Goal: Information Seeking & Learning: Learn about a topic

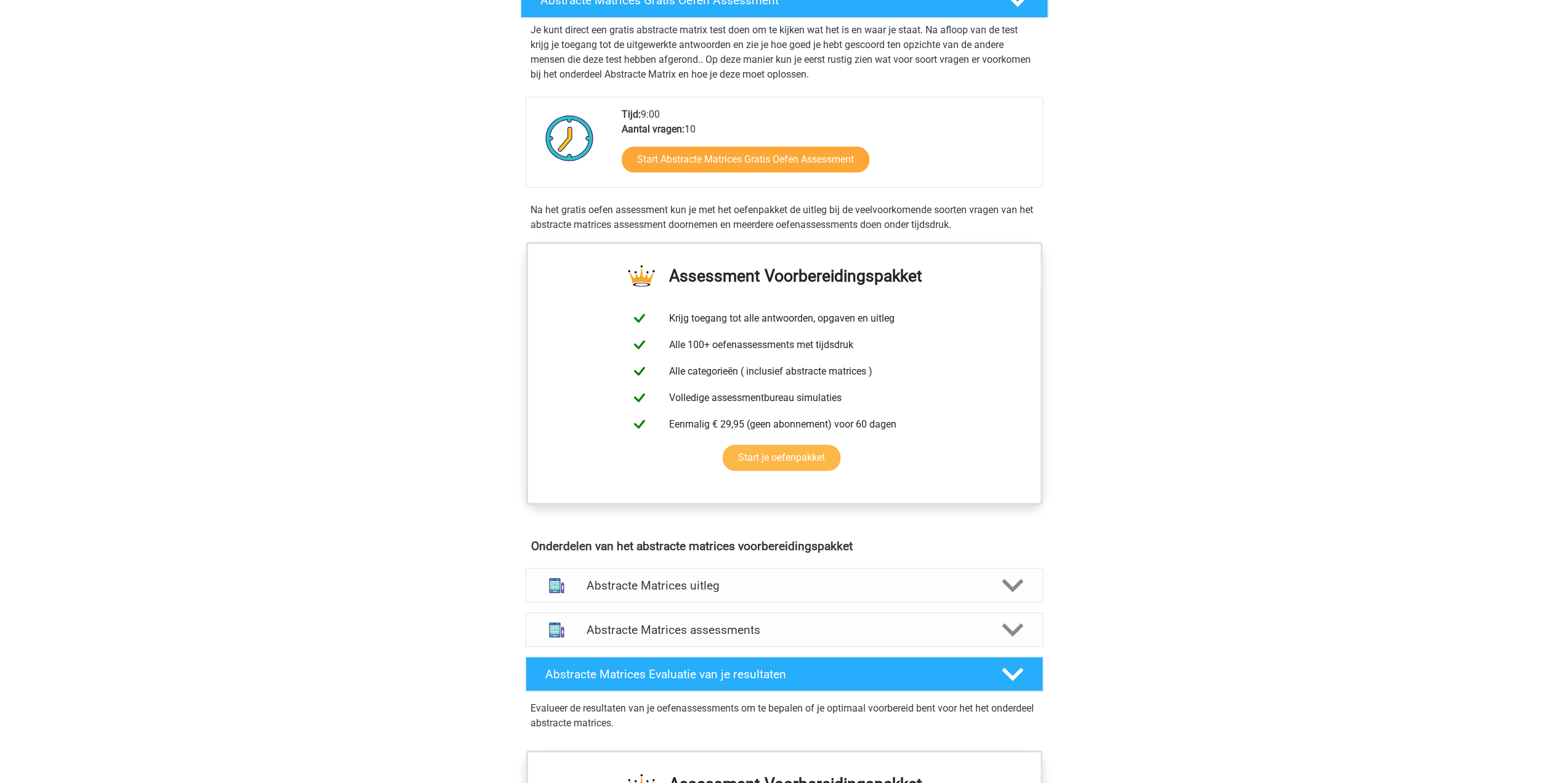
scroll to position [78, 0]
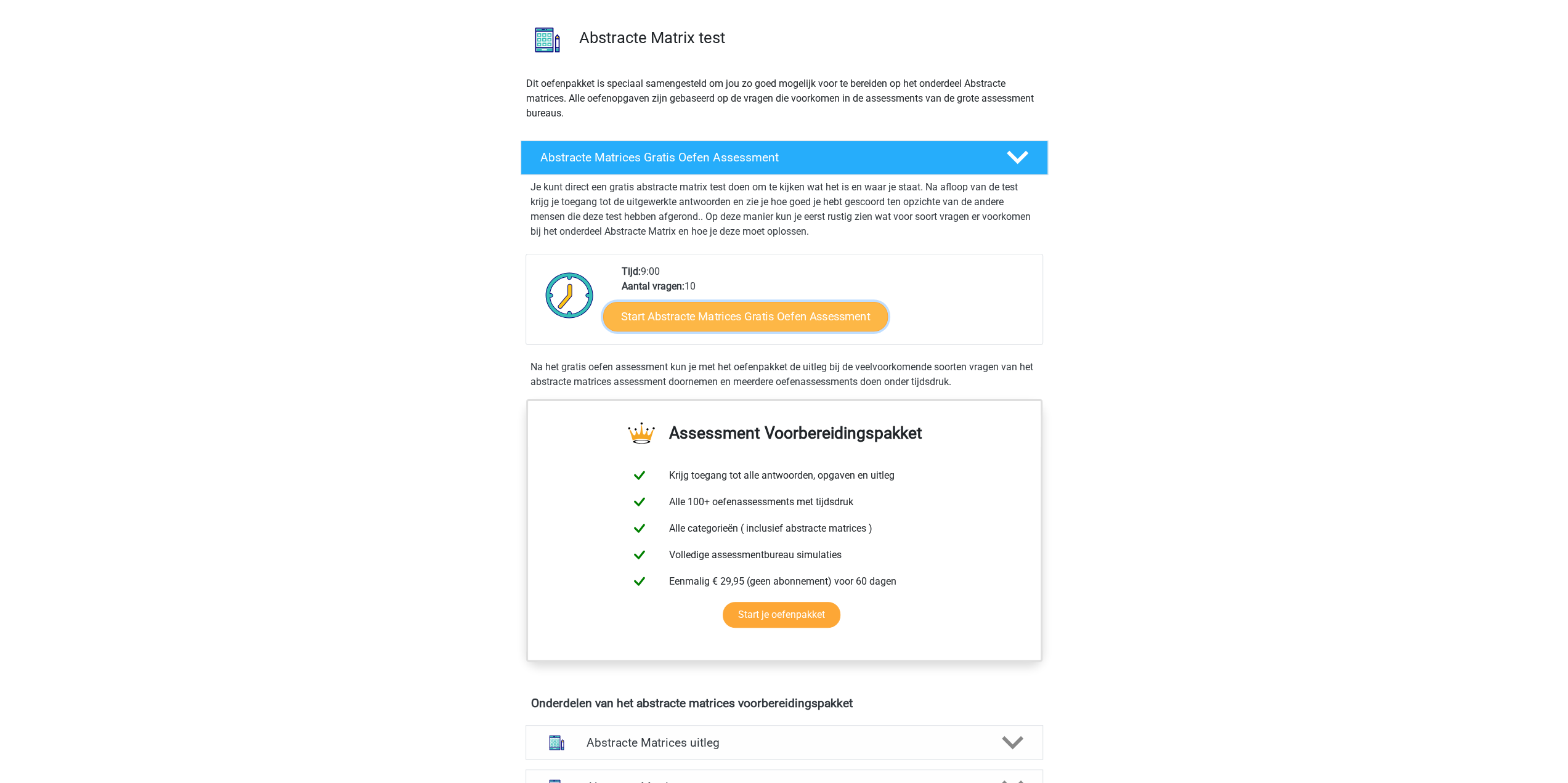
click at [806, 318] on link "Start Abstracte Matrices Gratis Oefen Assessment" at bounding box center [746, 316] width 285 height 30
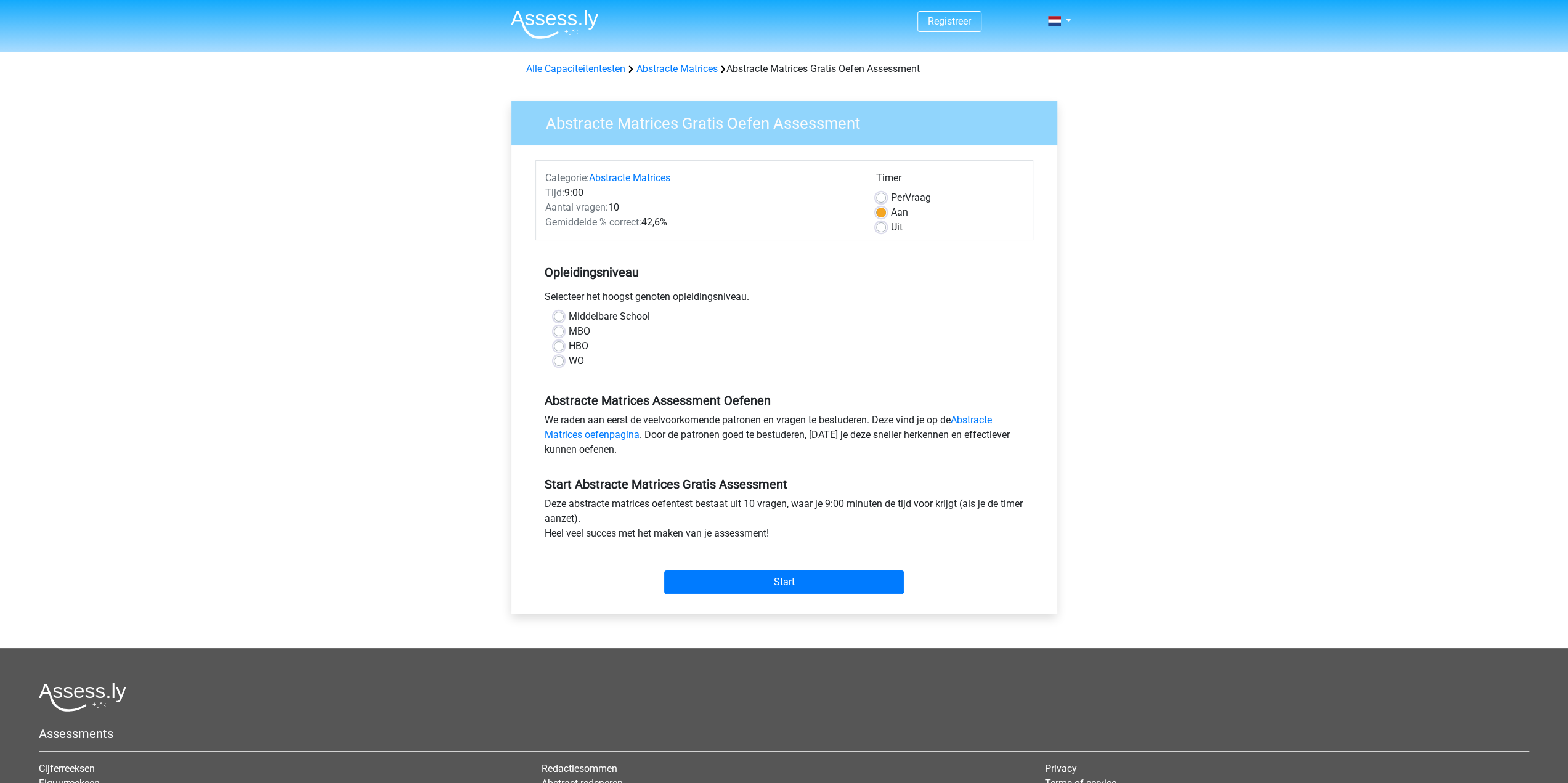
click at [569, 332] on label "MBO" at bounding box center [579, 331] width 22 height 15
click at [555, 332] on input "MBO" at bounding box center [559, 330] width 10 height 12
radio input "true"
click at [569, 359] on label "WO" at bounding box center [576, 361] width 15 height 15
click at [558, 359] on input "WO" at bounding box center [559, 360] width 10 height 12
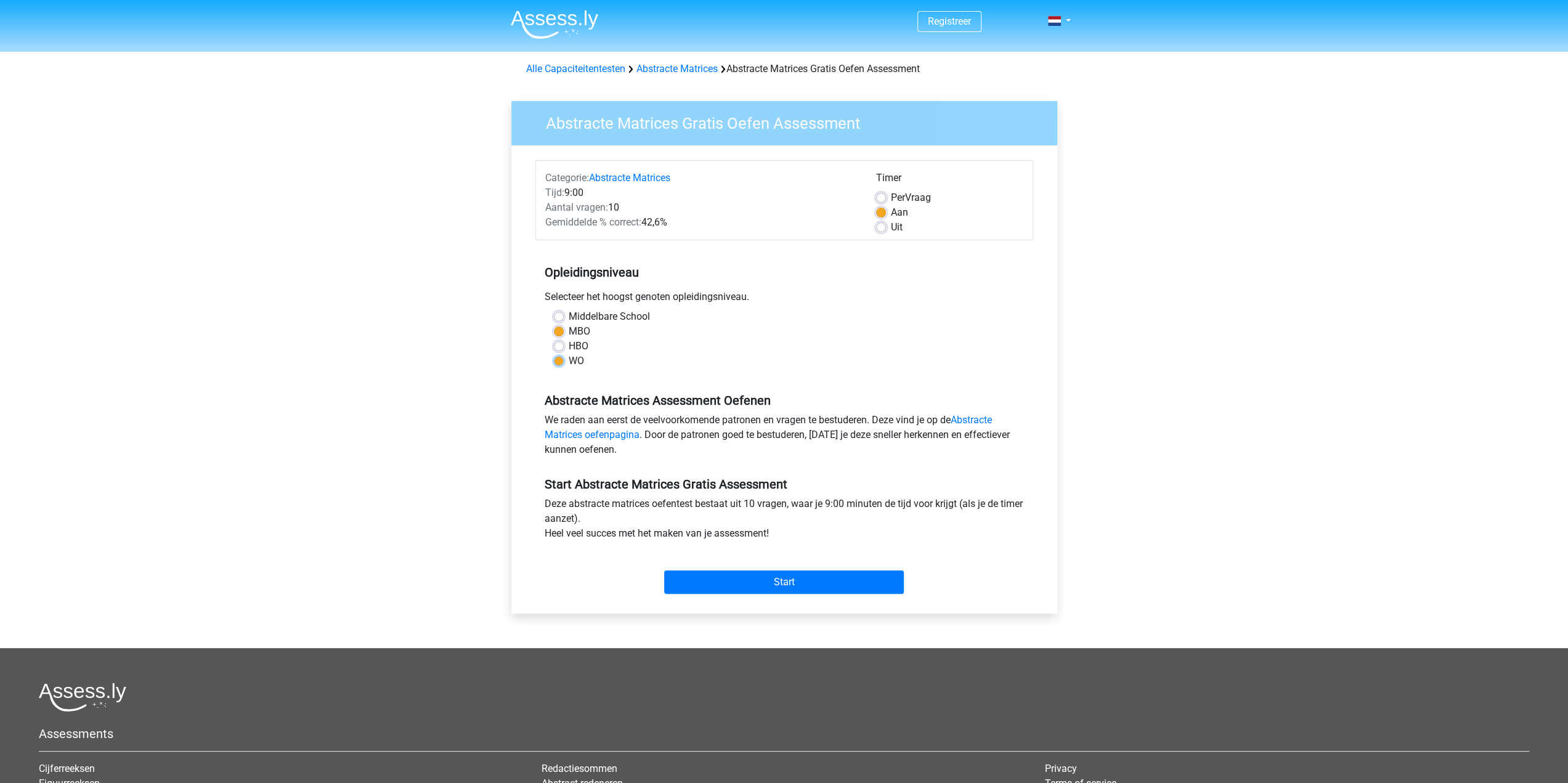
radio input "true"
click at [891, 198] on label "Per Vraag" at bounding box center [911, 198] width 40 height 15
click at [880, 198] on input "Per Vraag" at bounding box center [881, 197] width 10 height 12
radio input "true"
click at [845, 576] on input "Start" at bounding box center [784, 582] width 240 height 23
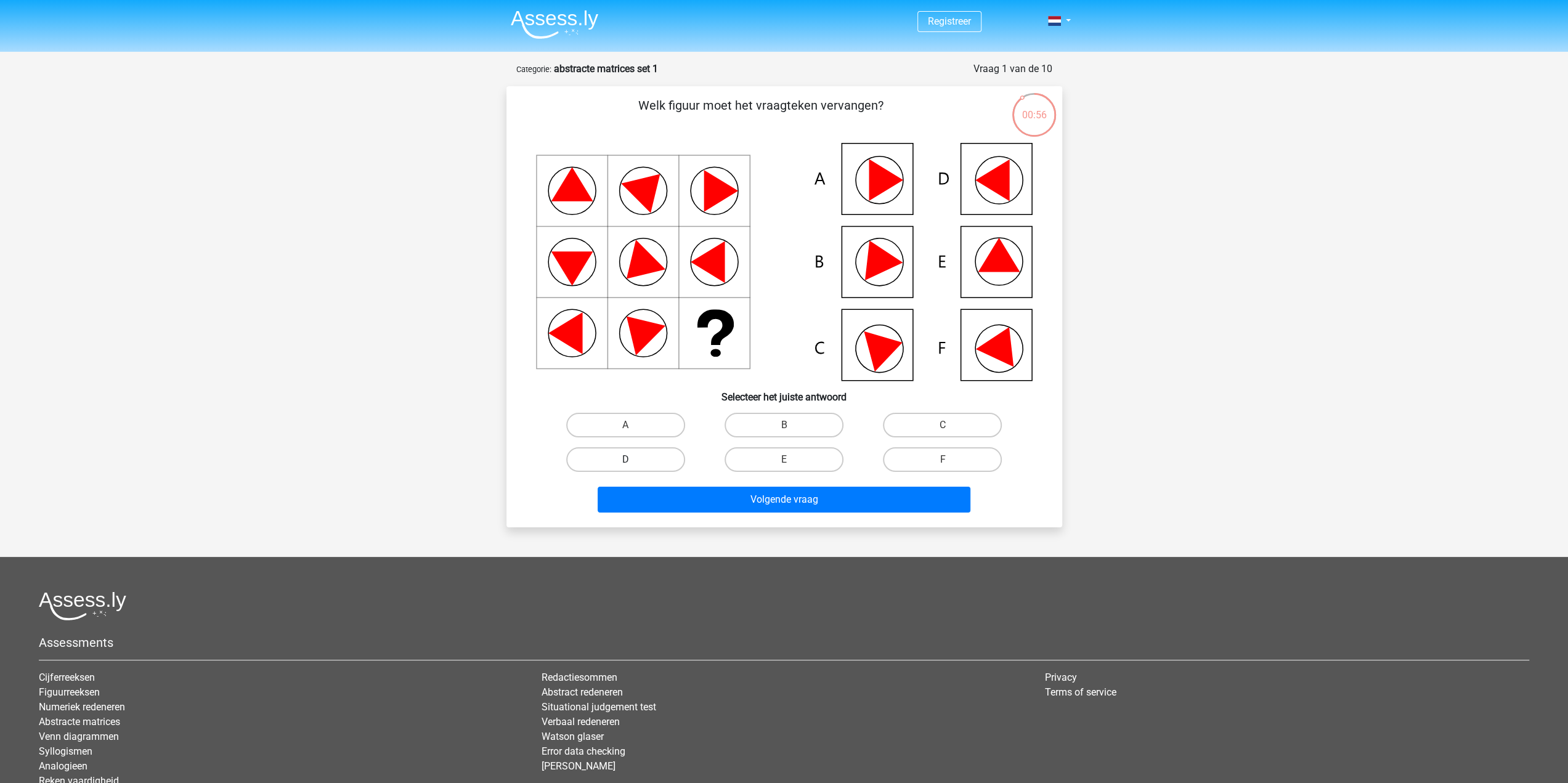
click at [618, 463] on label "D" at bounding box center [626, 460] width 119 height 25
click at [626, 463] on input "D" at bounding box center [629, 463] width 8 height 8
radio input "true"
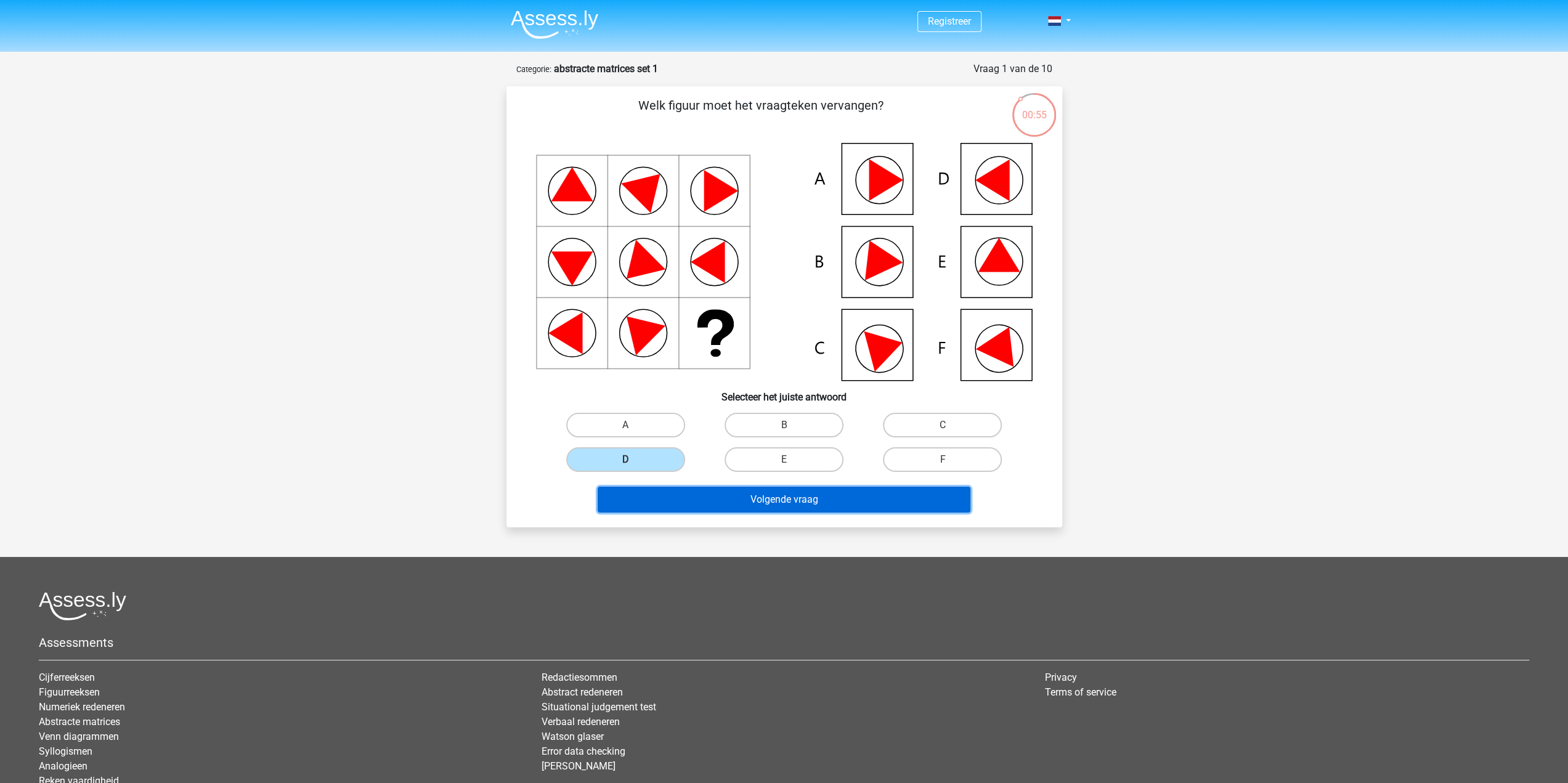
click at [770, 500] on button "Volgende vraag" at bounding box center [784, 500] width 373 height 26
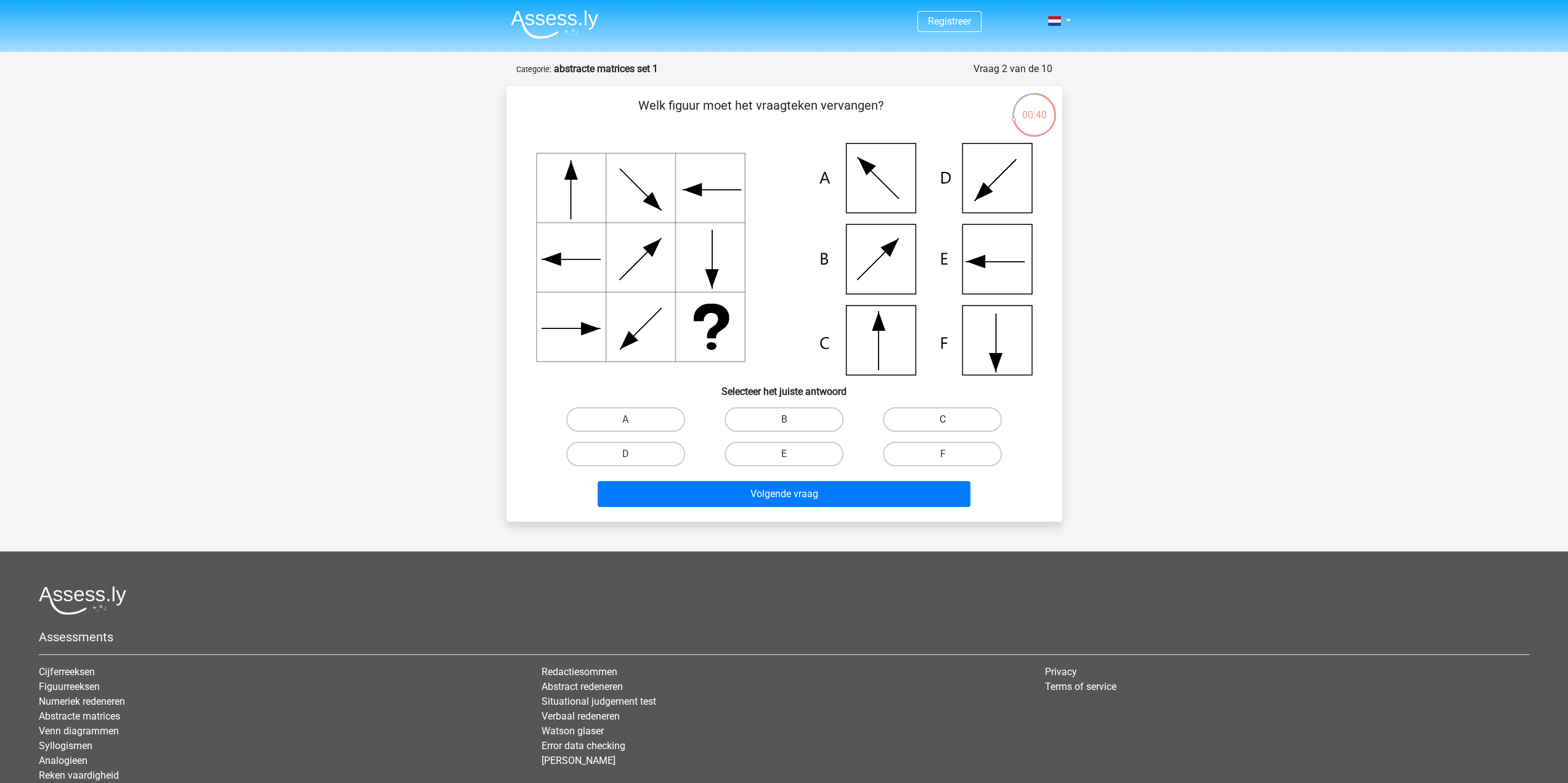
click at [903, 430] on label "C" at bounding box center [942, 420] width 119 height 25
click at [942, 428] on input "C" at bounding box center [946, 423] width 8 height 8
radio input "true"
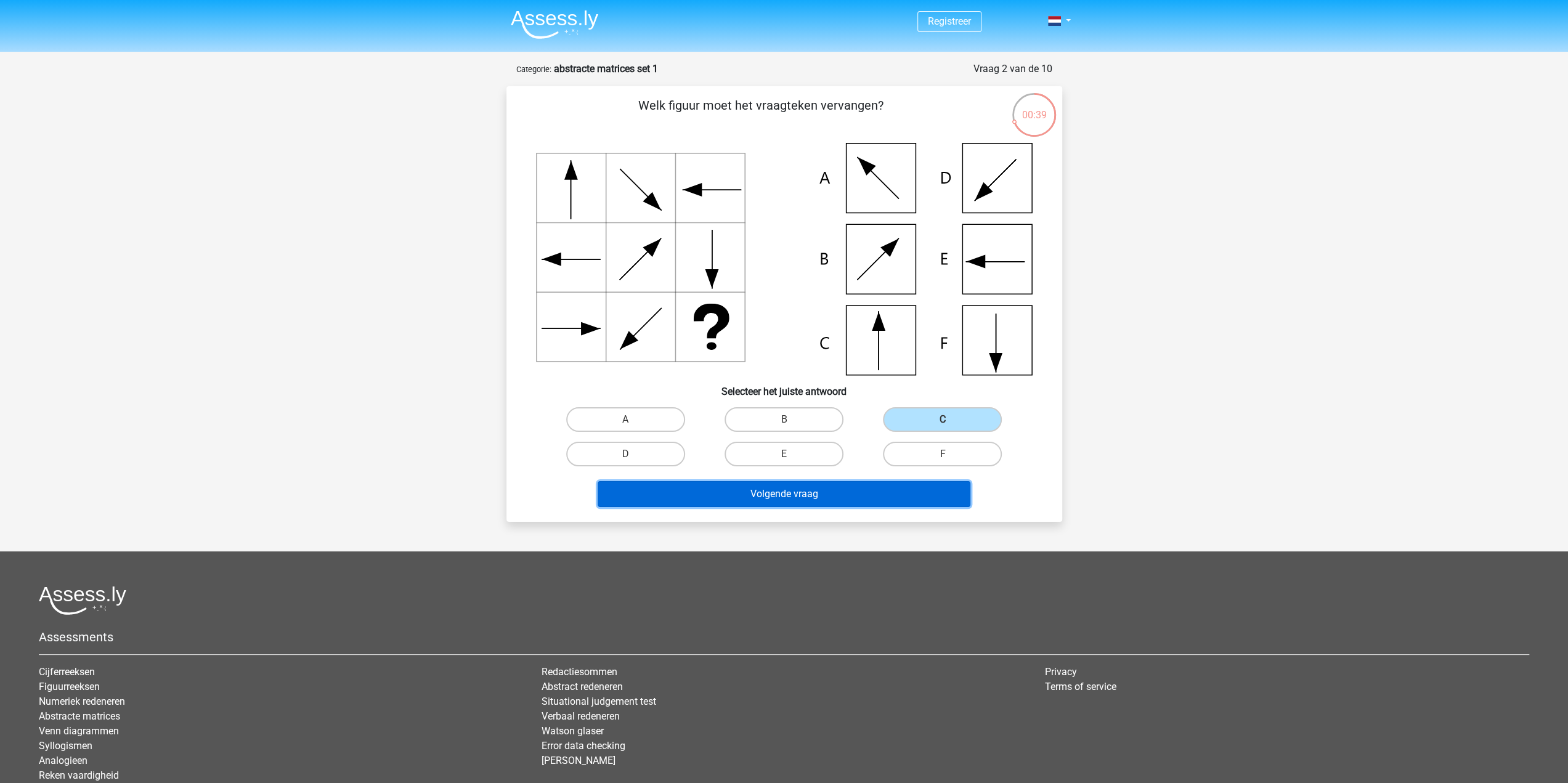
click at [829, 493] on button "Volgende vraag" at bounding box center [784, 494] width 373 height 26
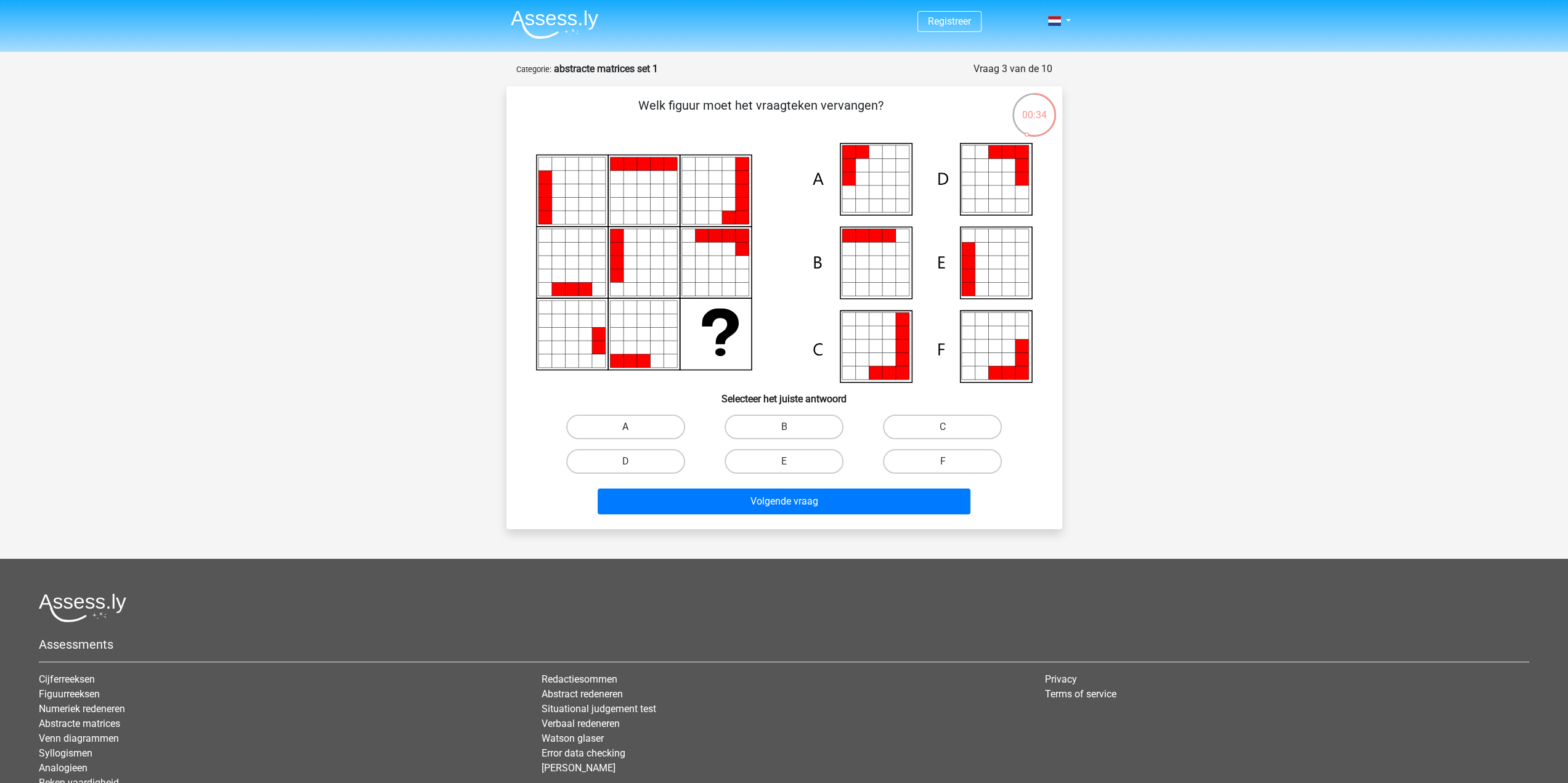
click at [608, 436] on label "A" at bounding box center [626, 427] width 119 height 25
click at [626, 435] on input "A" at bounding box center [629, 431] width 8 height 8
radio input "true"
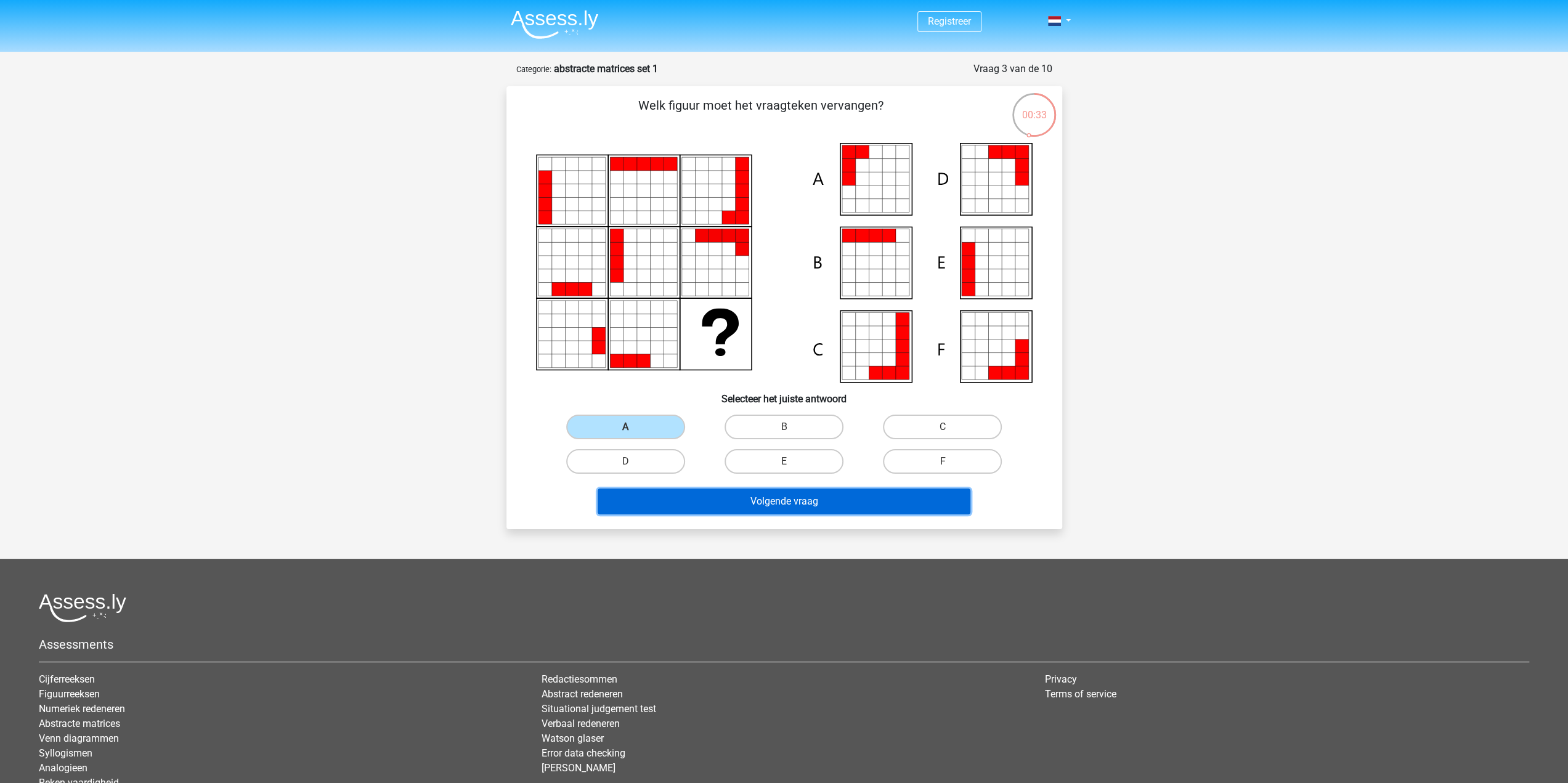
click at [782, 500] on button "Volgende vraag" at bounding box center [784, 501] width 373 height 26
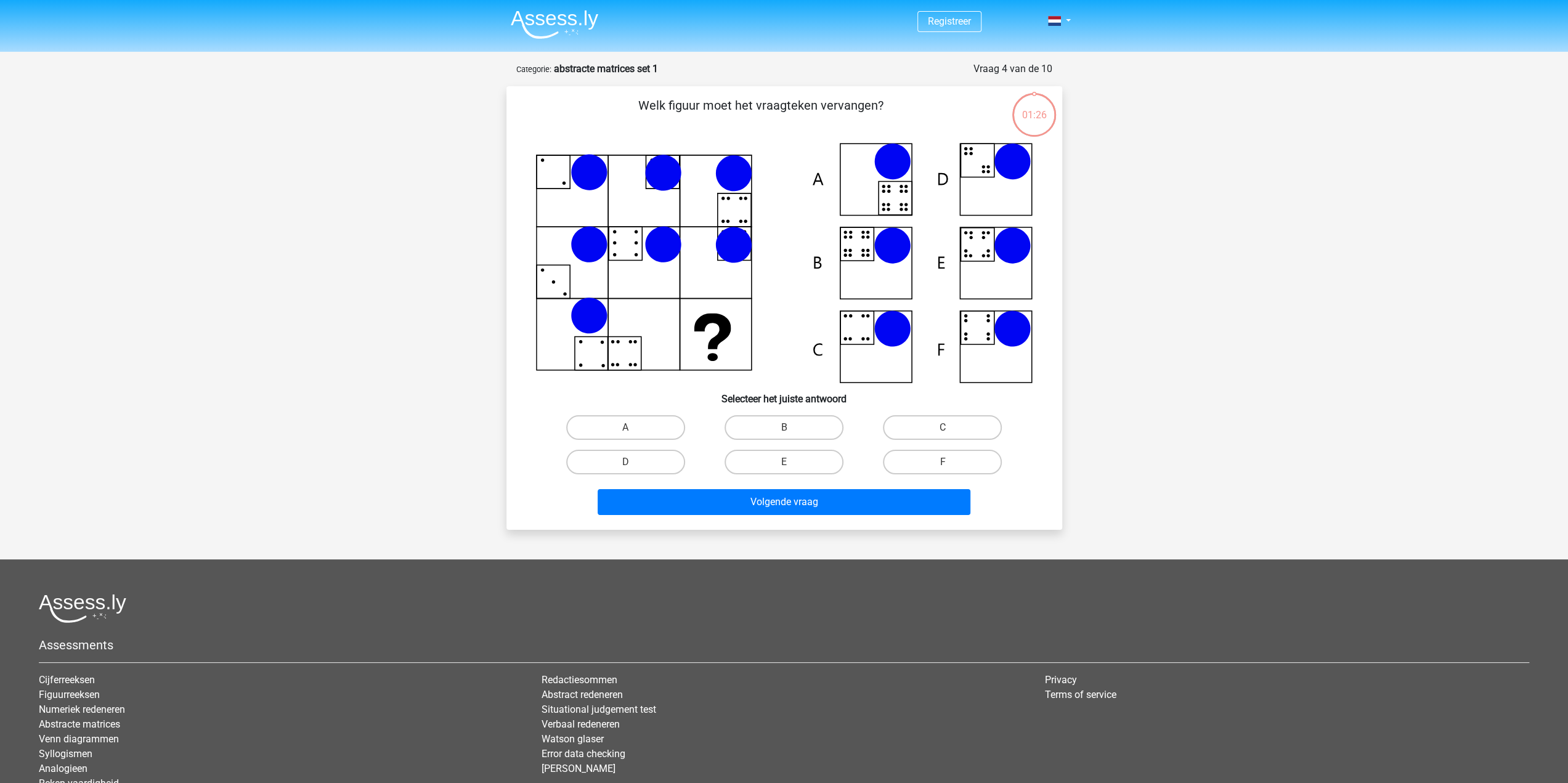
scroll to position [62, 0]
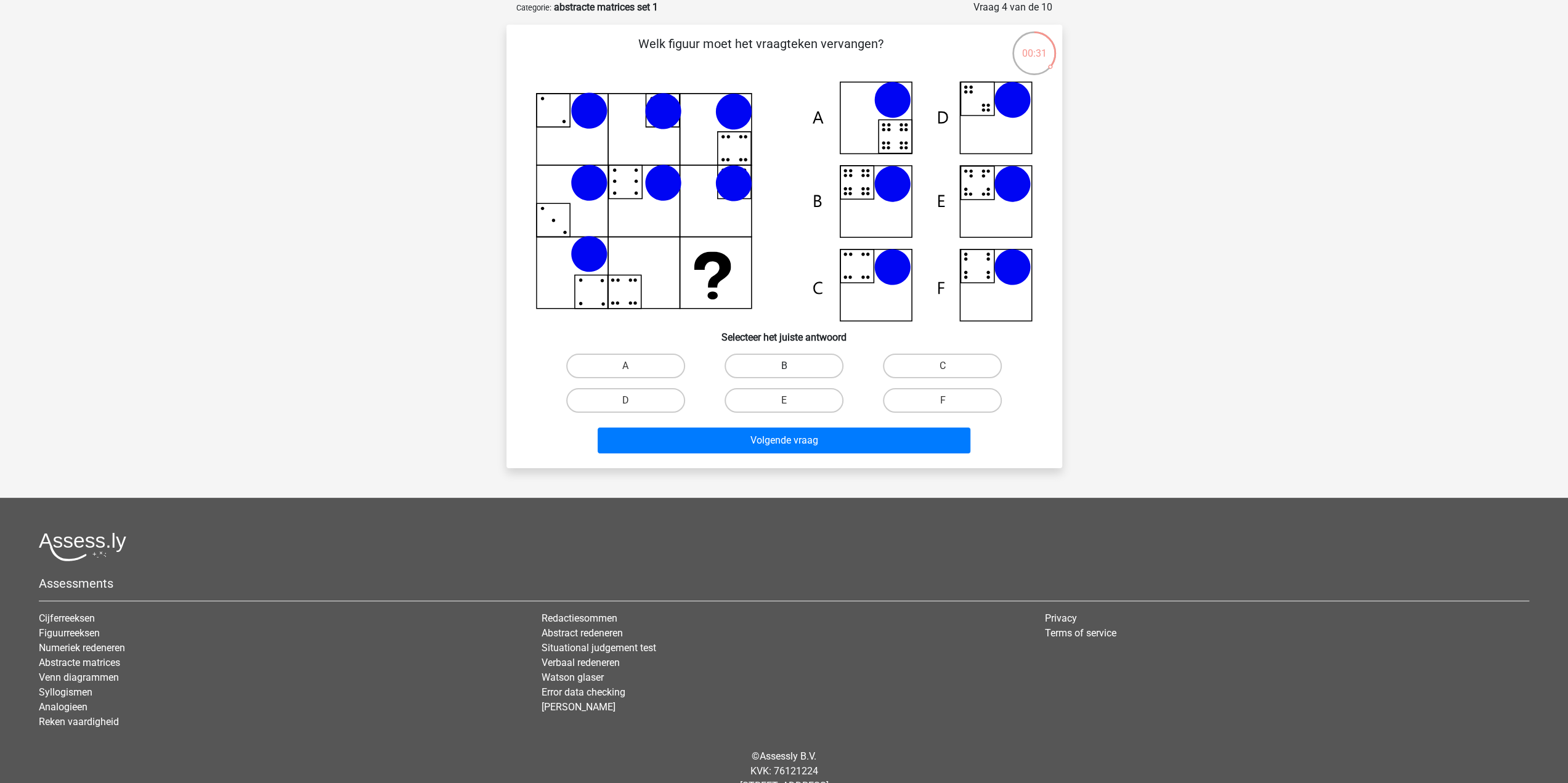
click at [817, 370] on label "B" at bounding box center [784, 366] width 119 height 25
click at [792, 370] on input "B" at bounding box center [788, 370] width 8 height 8
radio input "true"
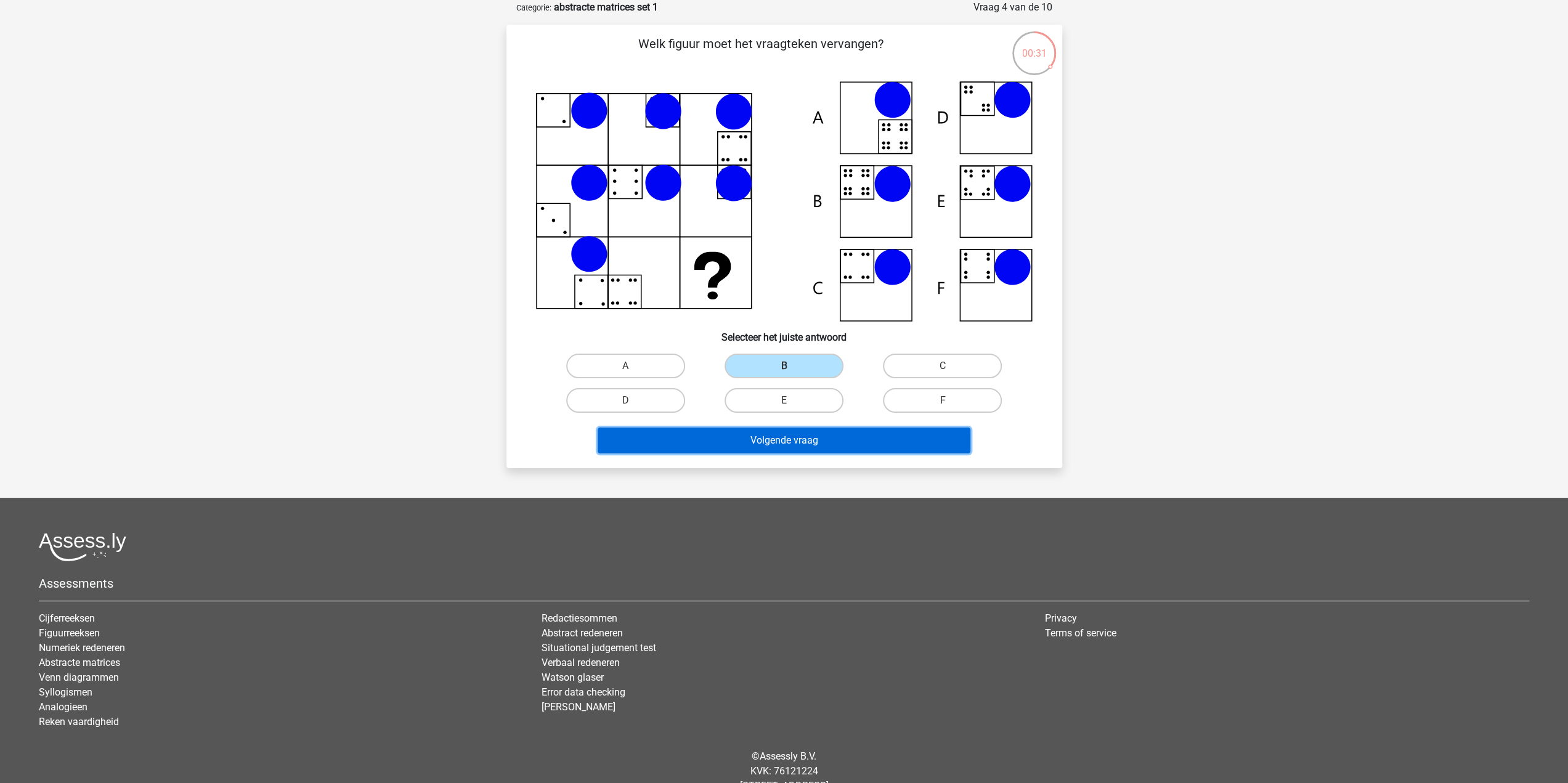
click at [838, 439] on button "Volgende vraag" at bounding box center [784, 440] width 373 height 26
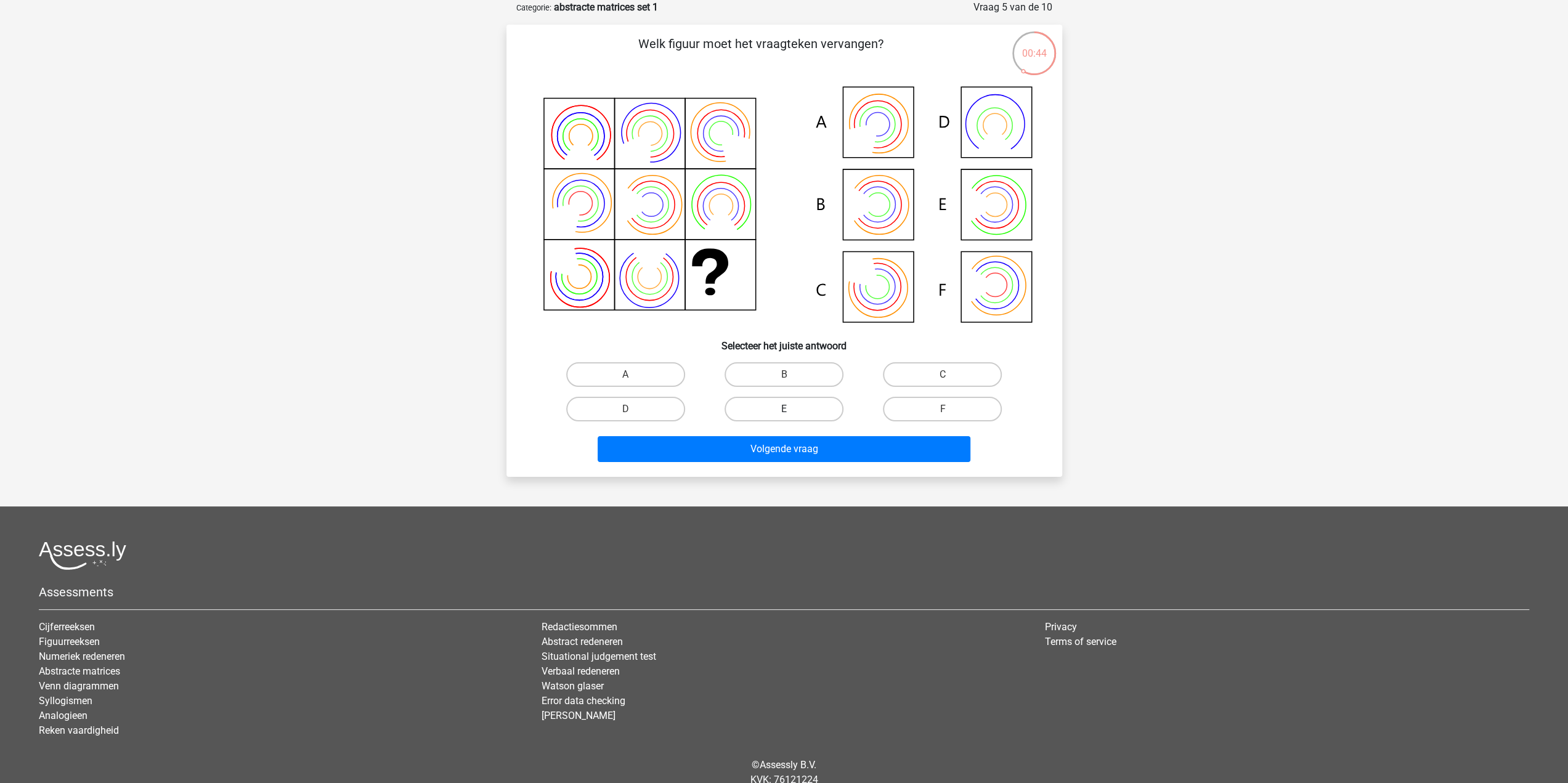
click at [777, 407] on label "E" at bounding box center [784, 409] width 119 height 25
click at [784, 409] on input "E" at bounding box center [788, 413] width 8 height 8
radio input "true"
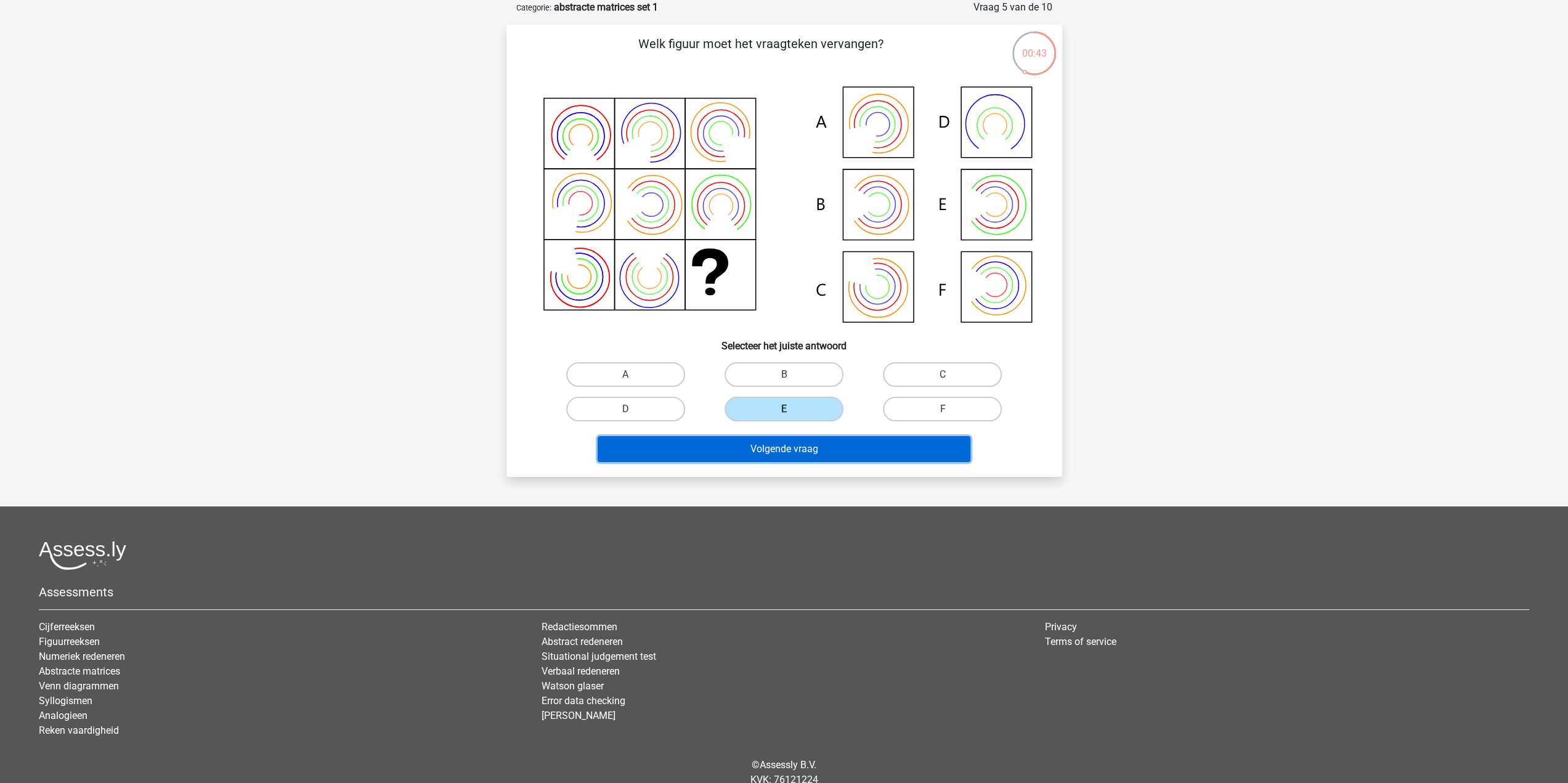
click at [794, 447] on button "Volgende vraag" at bounding box center [784, 449] width 373 height 26
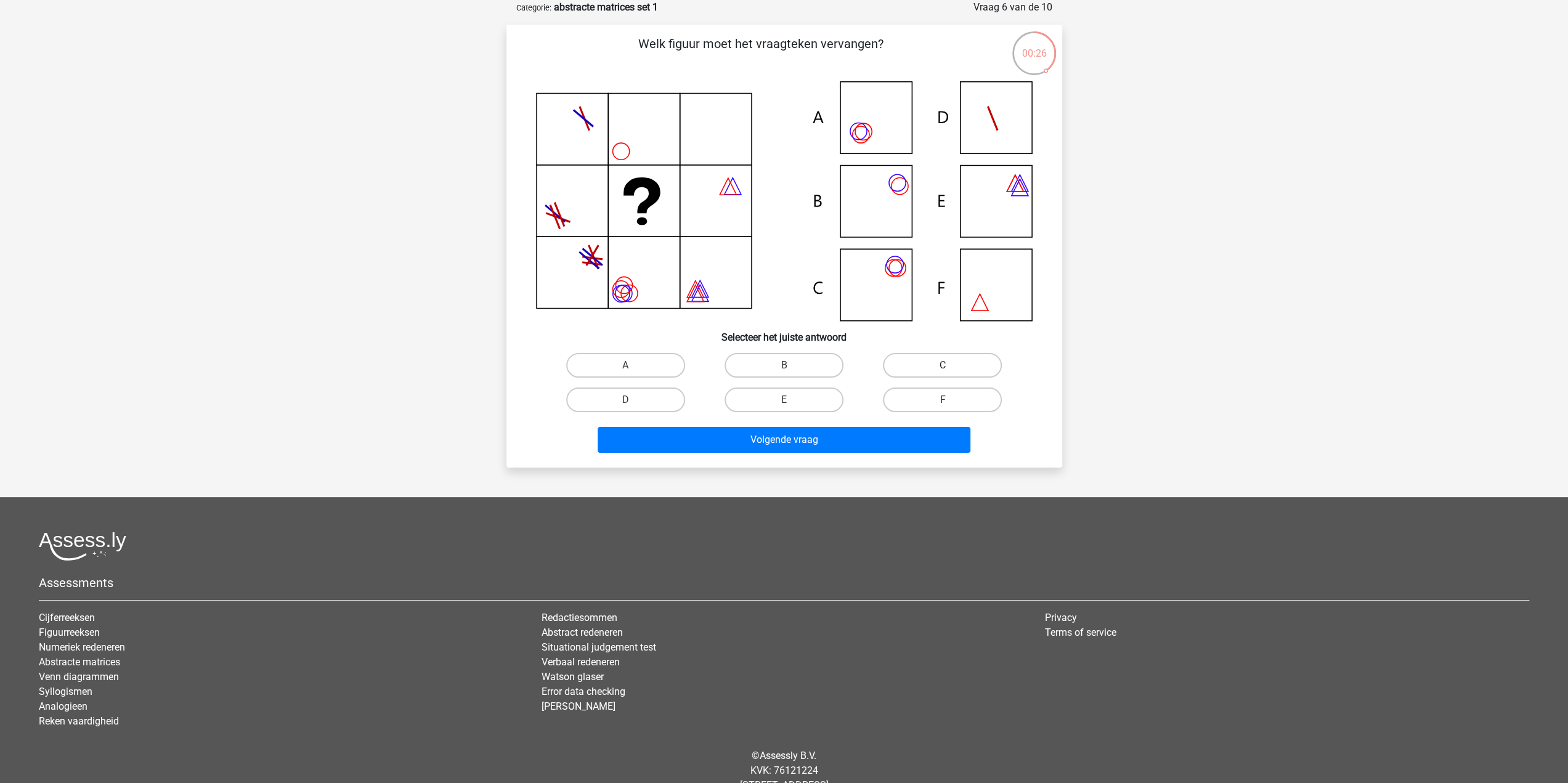
click at [904, 364] on label "C" at bounding box center [942, 365] width 119 height 25
click at [942, 365] on input "C" at bounding box center [946, 369] width 8 height 8
radio input "true"
click at [841, 444] on button "Volgende vraag" at bounding box center [784, 440] width 373 height 26
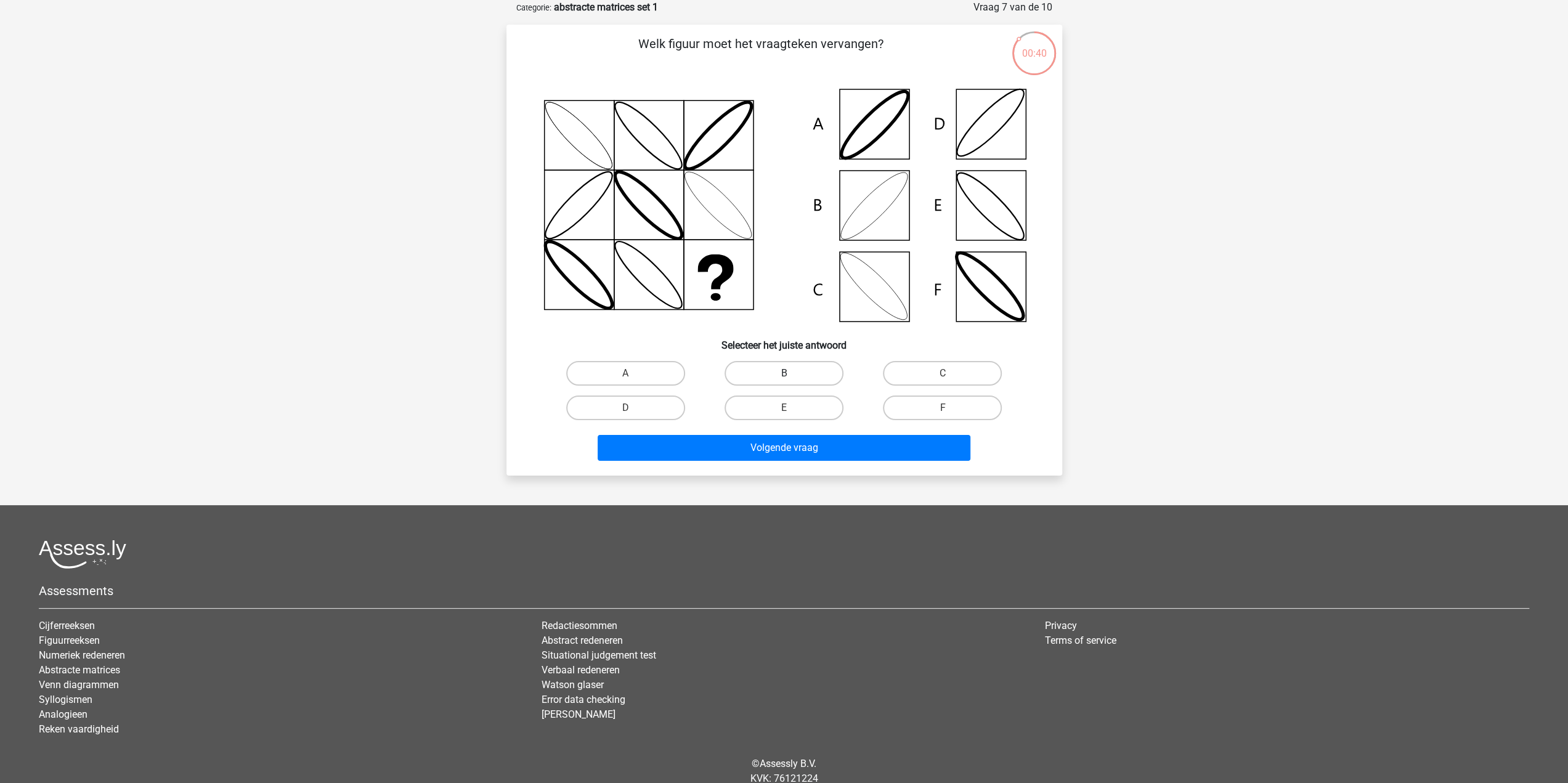
click at [774, 379] on label "B" at bounding box center [784, 373] width 119 height 25
click at [784, 379] on input "B" at bounding box center [788, 377] width 8 height 8
radio input "true"
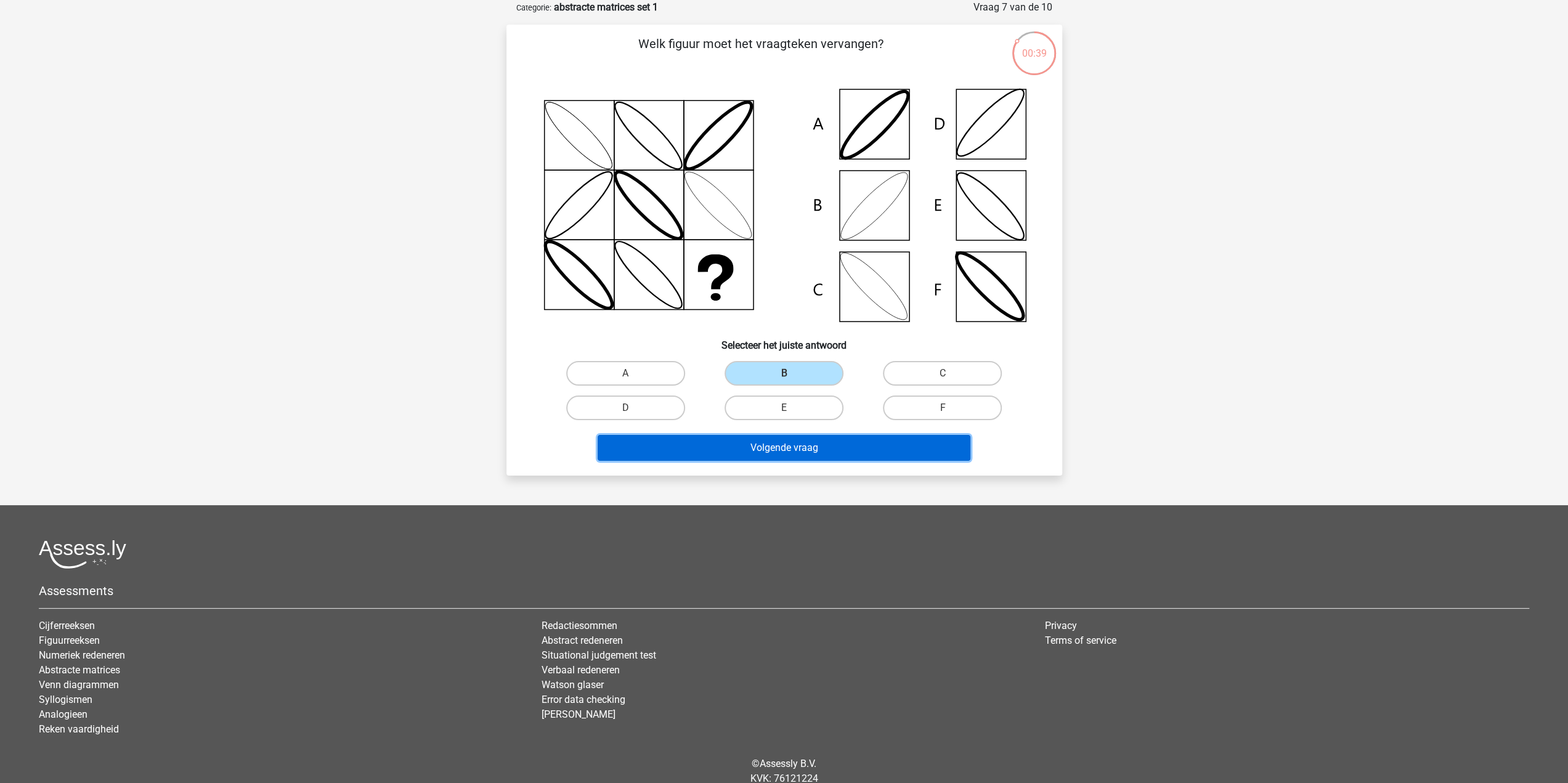
click at [751, 441] on button "Volgende vraag" at bounding box center [784, 448] width 373 height 26
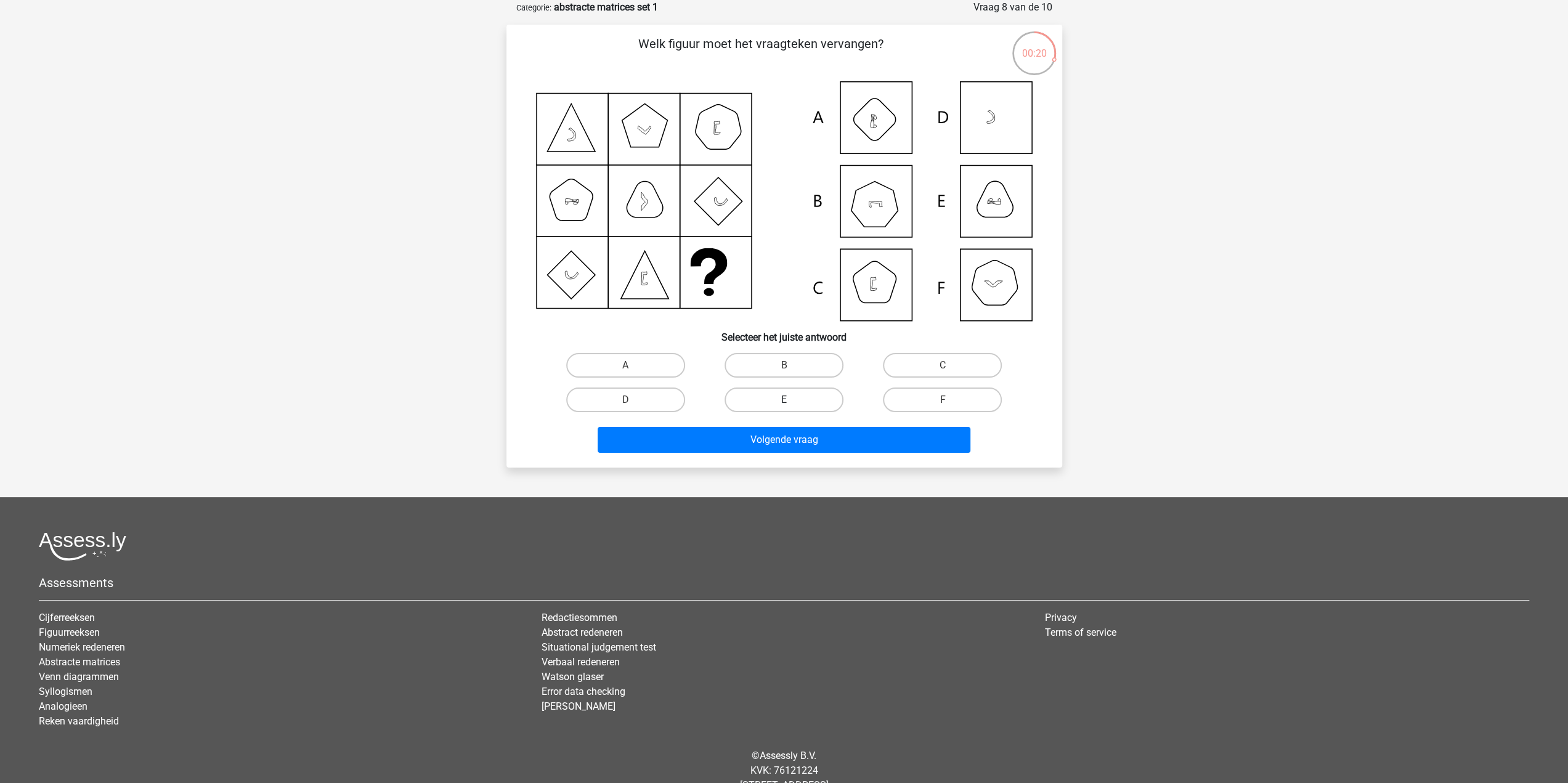
click at [822, 399] on label "E" at bounding box center [784, 400] width 119 height 25
click at [792, 400] on input "E" at bounding box center [788, 404] width 8 height 8
radio input "true"
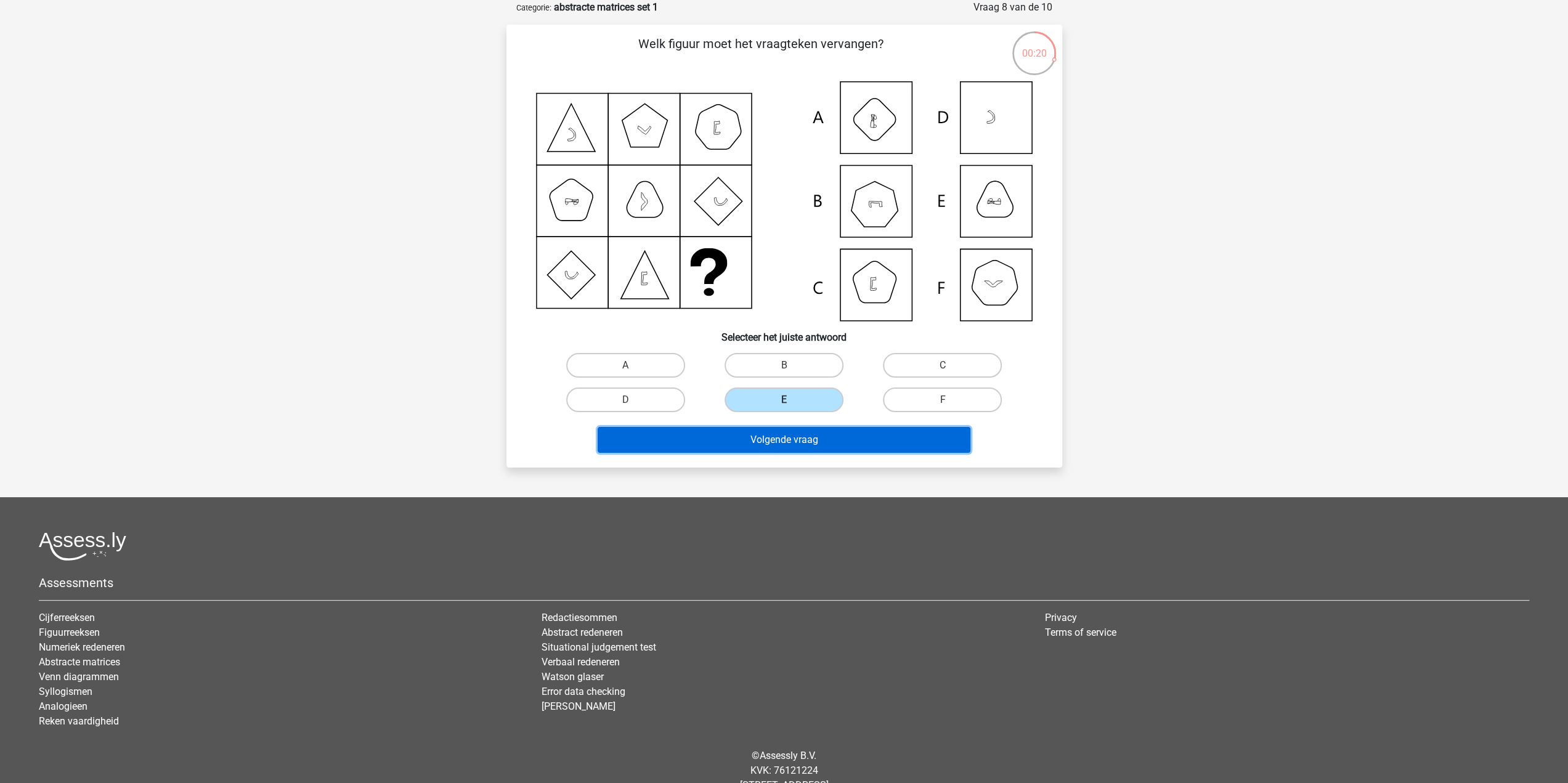
click at [831, 440] on button "Volgende vraag" at bounding box center [784, 440] width 373 height 26
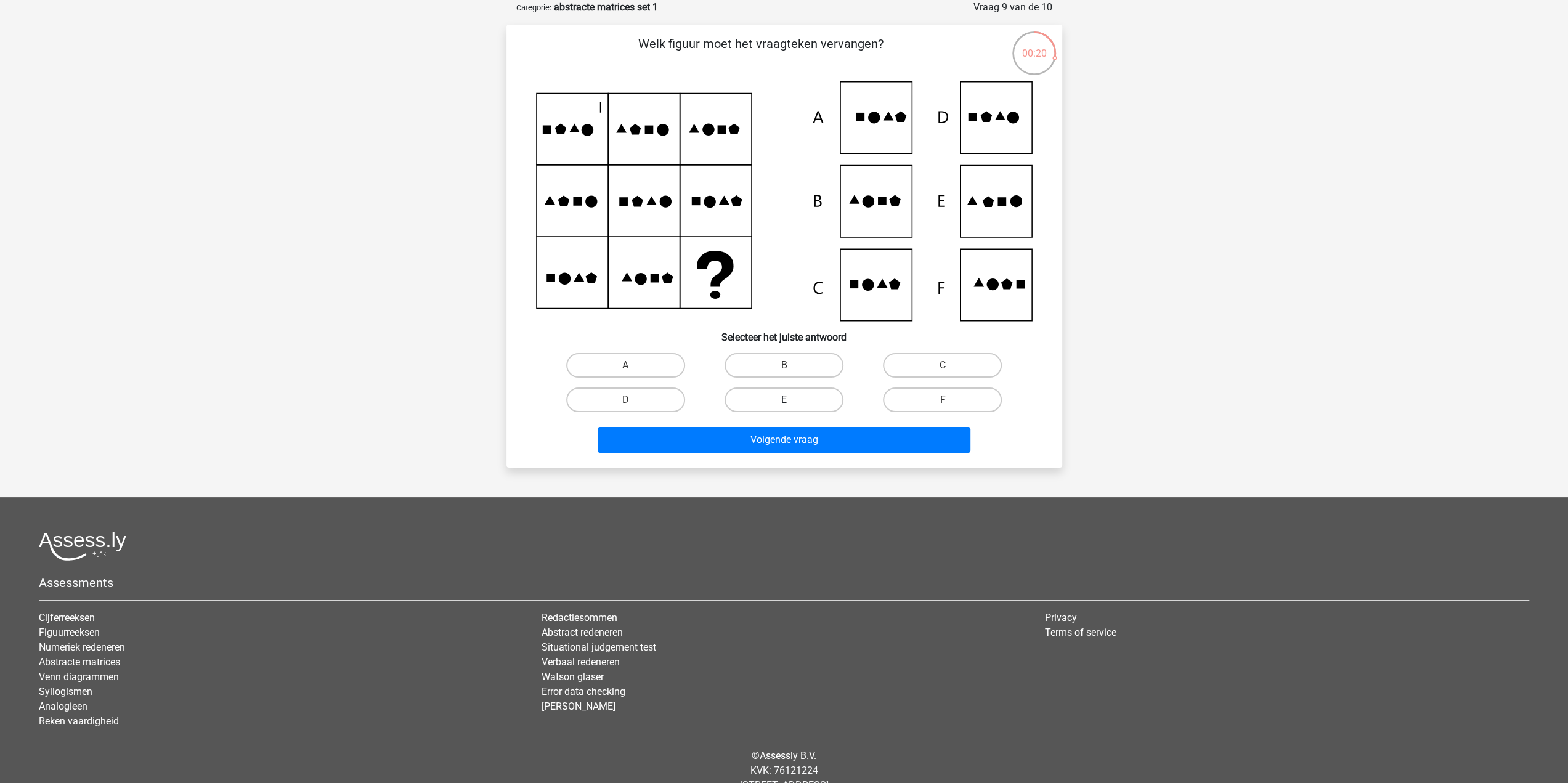
click at [797, 399] on label "E" at bounding box center [784, 400] width 119 height 25
click at [792, 400] on input "E" at bounding box center [788, 404] width 8 height 8
radio input "true"
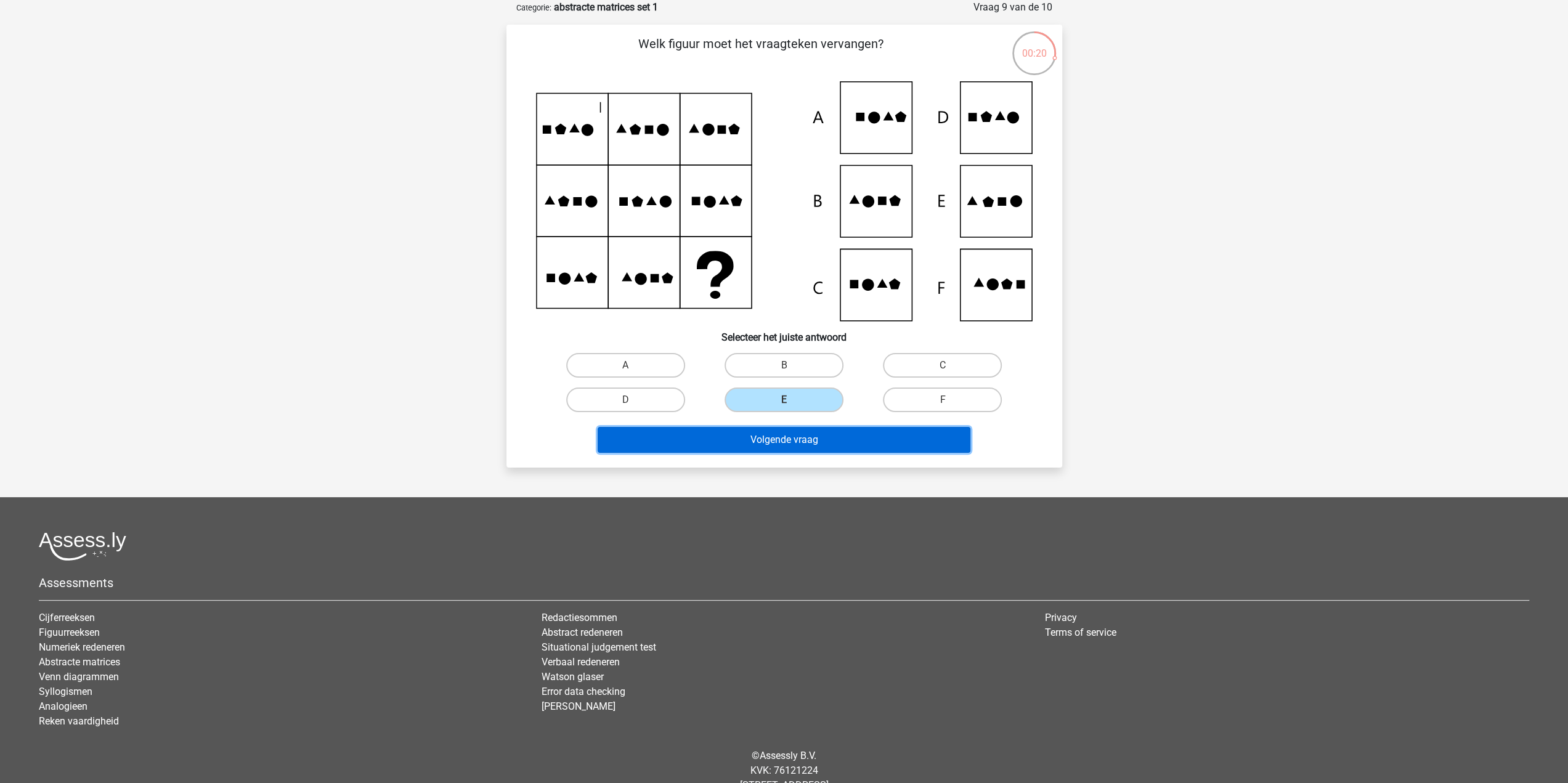
click at [807, 438] on button "Volgende vraag" at bounding box center [784, 440] width 373 height 26
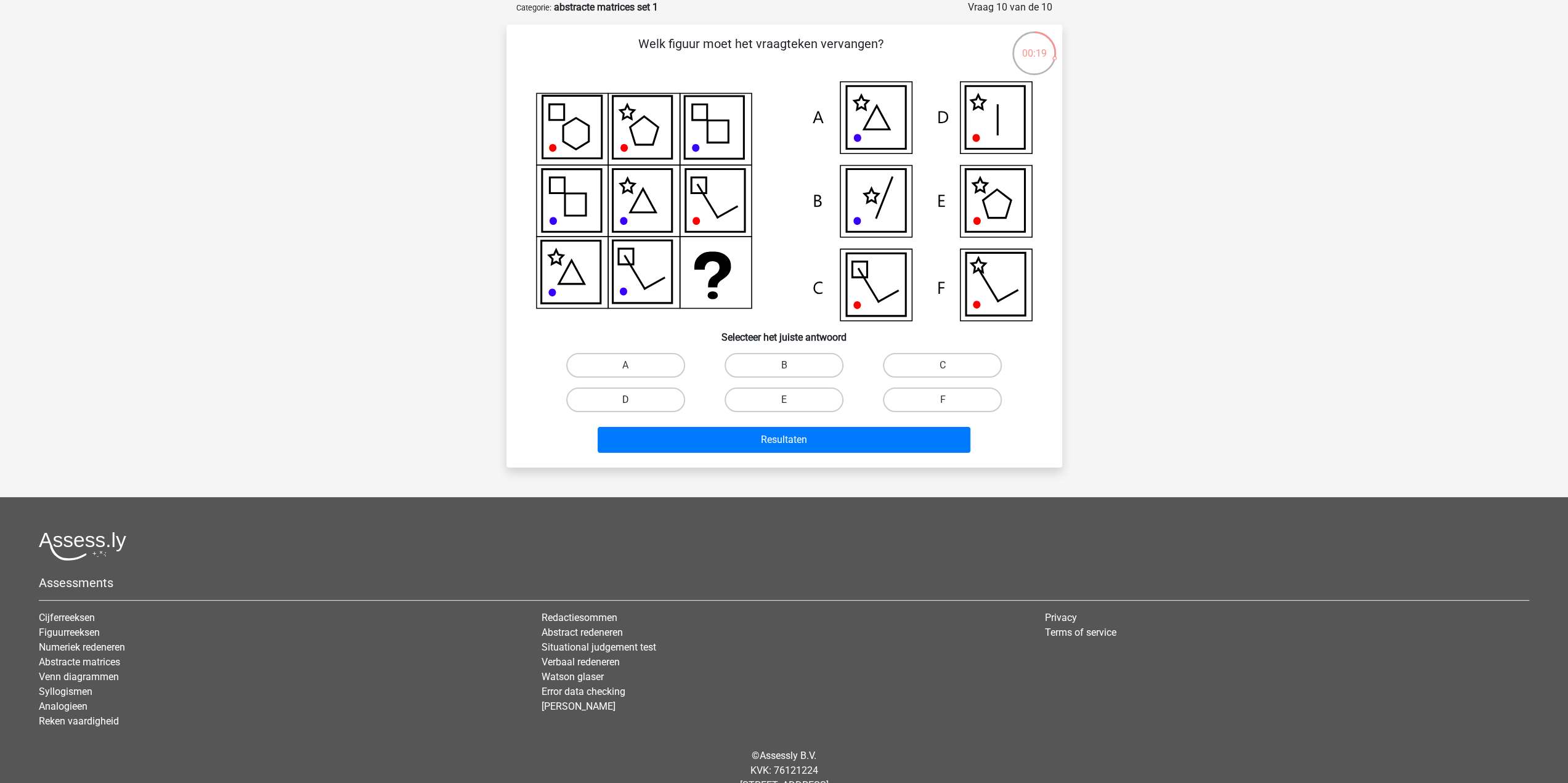
click at [661, 394] on label "D" at bounding box center [626, 400] width 119 height 25
click at [634, 400] on input "D" at bounding box center [629, 404] width 8 height 8
radio input "true"
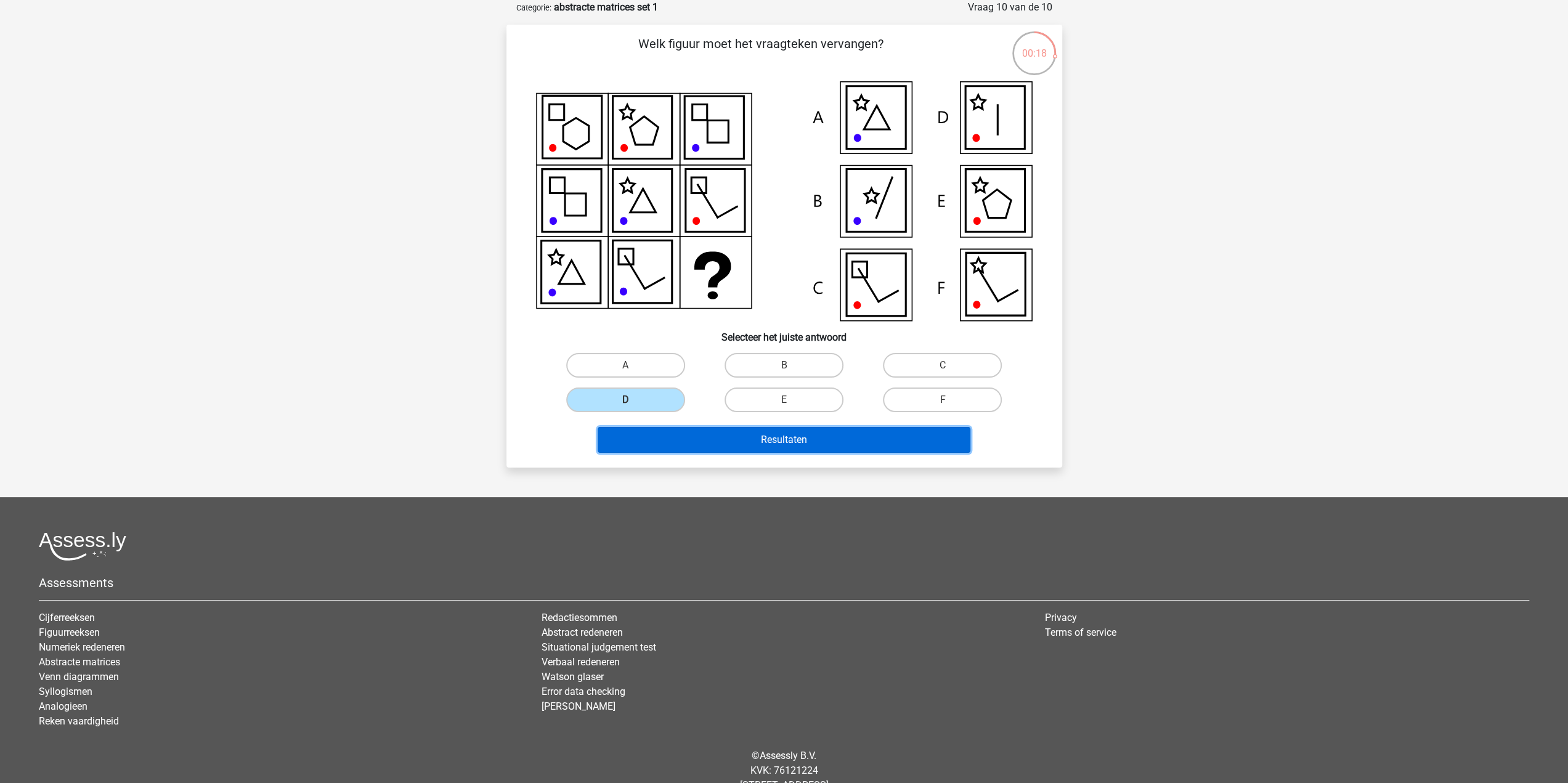
click at [775, 443] on button "Resultaten" at bounding box center [784, 440] width 373 height 26
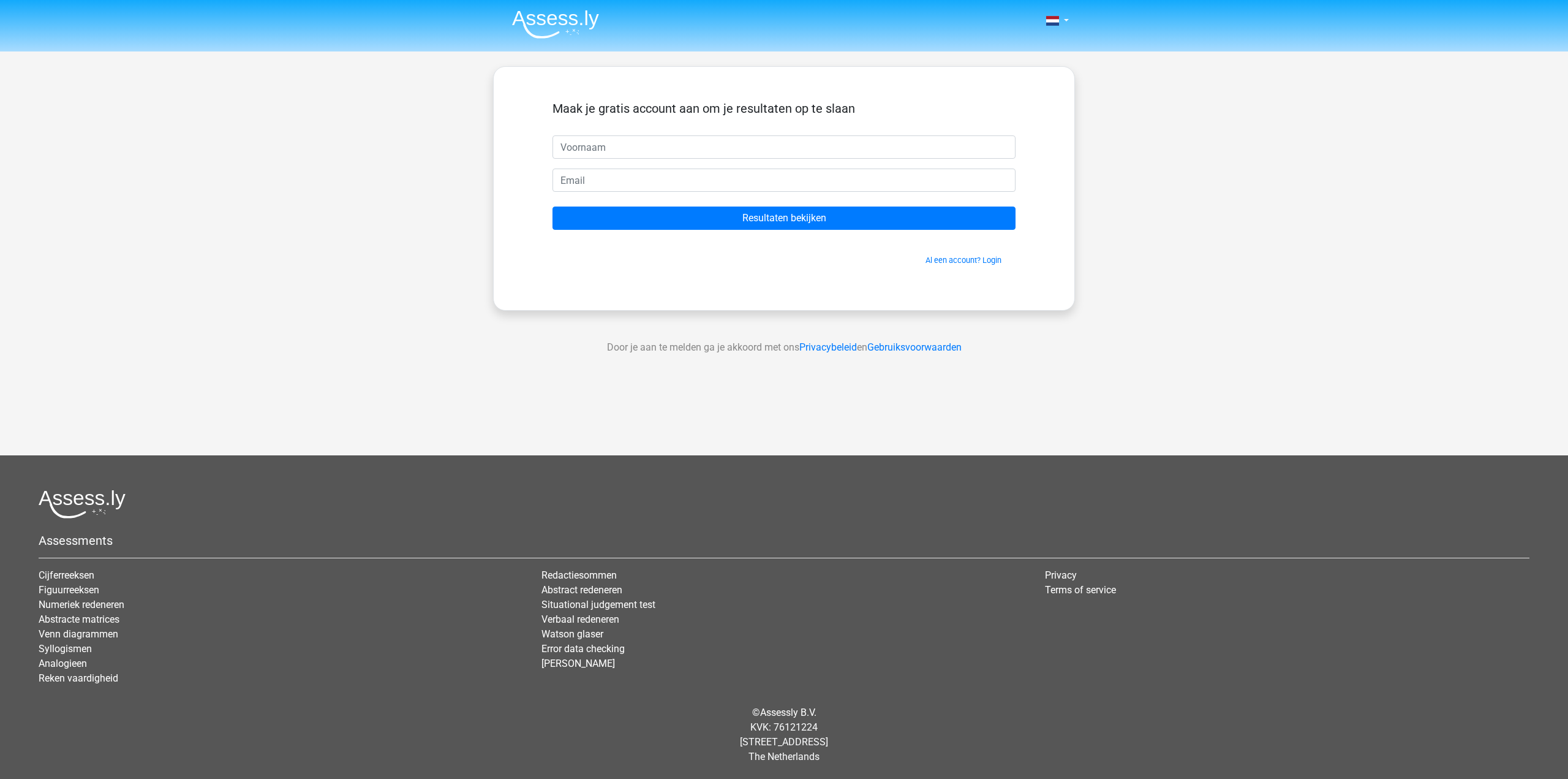
click at [712, 163] on form "Maak je gratis account aan om je resultaten op te slaan Resultaten bekijken Al …" at bounding box center [784, 183] width 463 height 165
click at [702, 150] on input "text" at bounding box center [784, 147] width 463 height 23
type input "[PERSON_NAME]"
click at [646, 181] on input "email" at bounding box center [784, 180] width 463 height 23
type input "[EMAIL_ADDRESS][DOMAIN_NAME]"
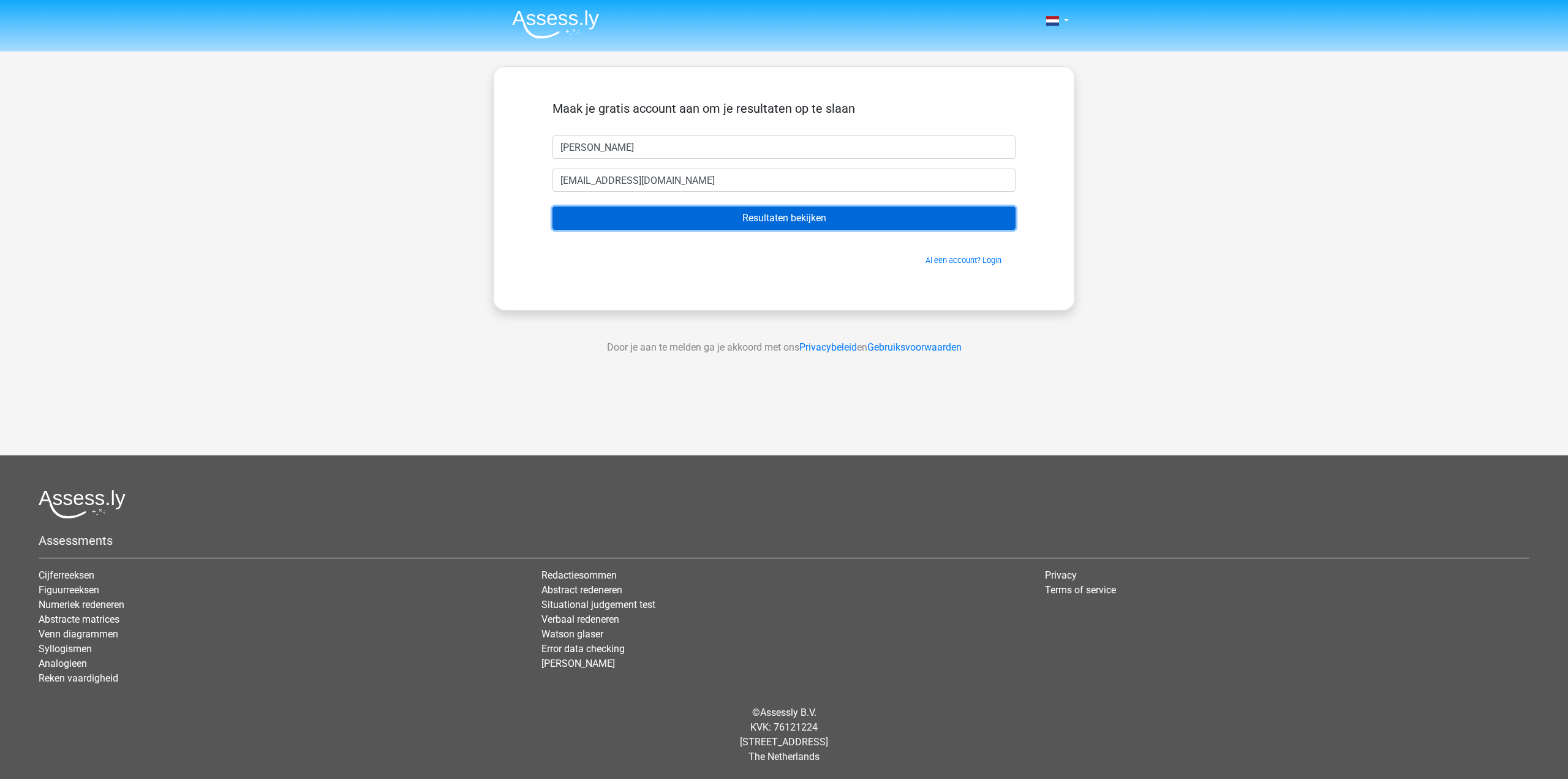
click at [775, 218] on input "Resultaten bekijken" at bounding box center [784, 218] width 463 height 23
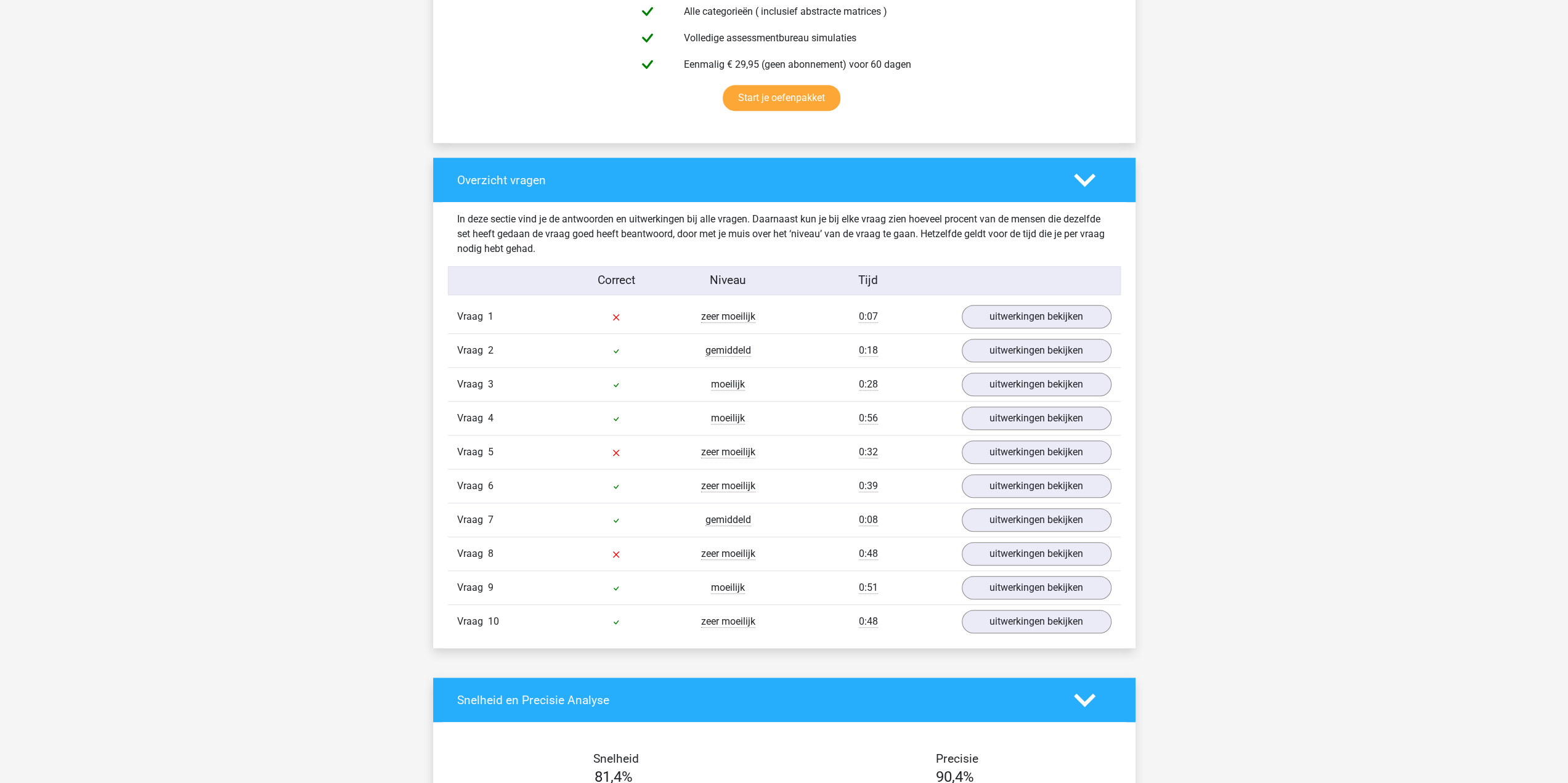
scroll to position [801, 0]
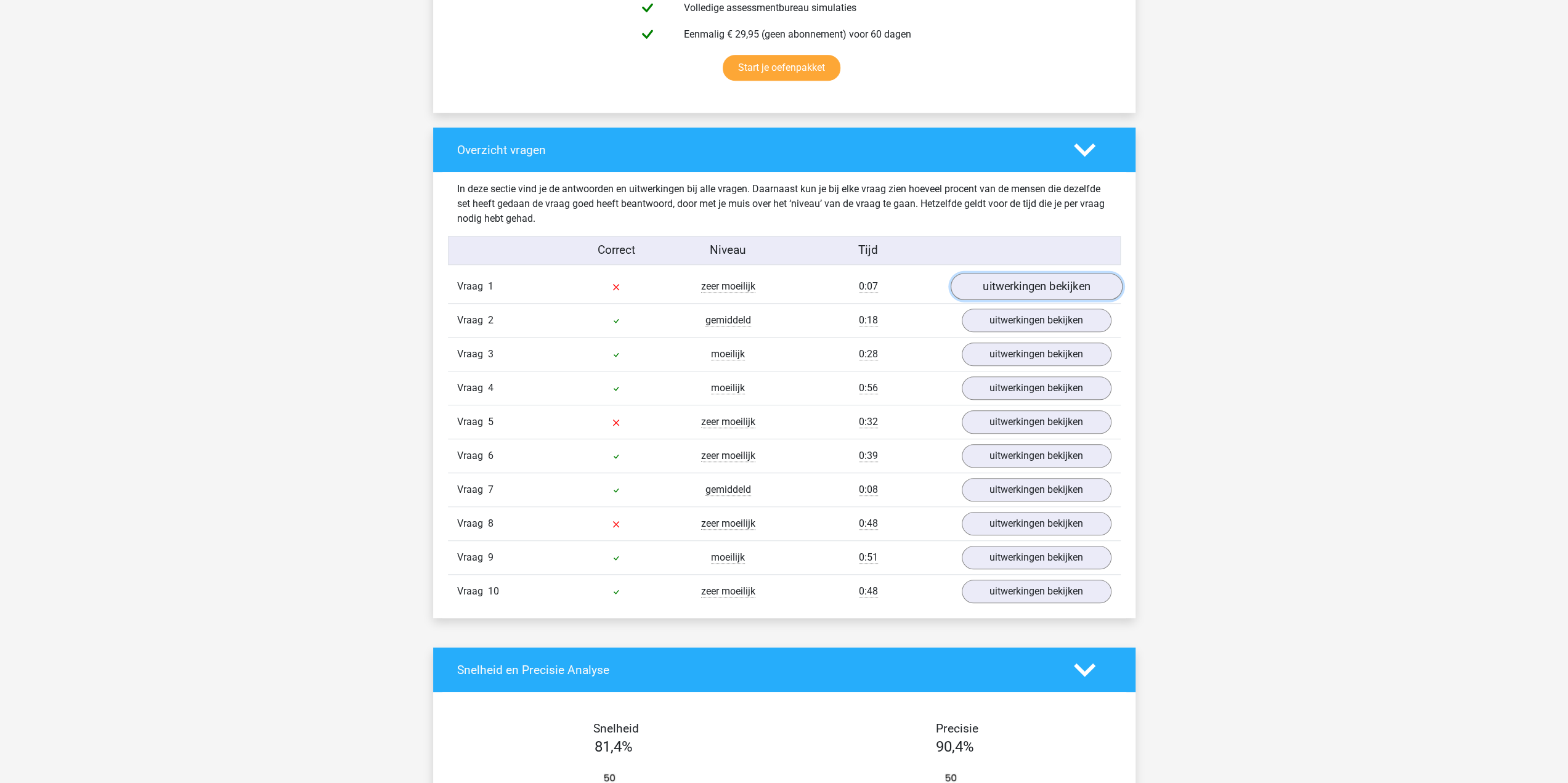
click at [1052, 288] on link "uitwerkingen bekijken" at bounding box center [1035, 286] width 172 height 27
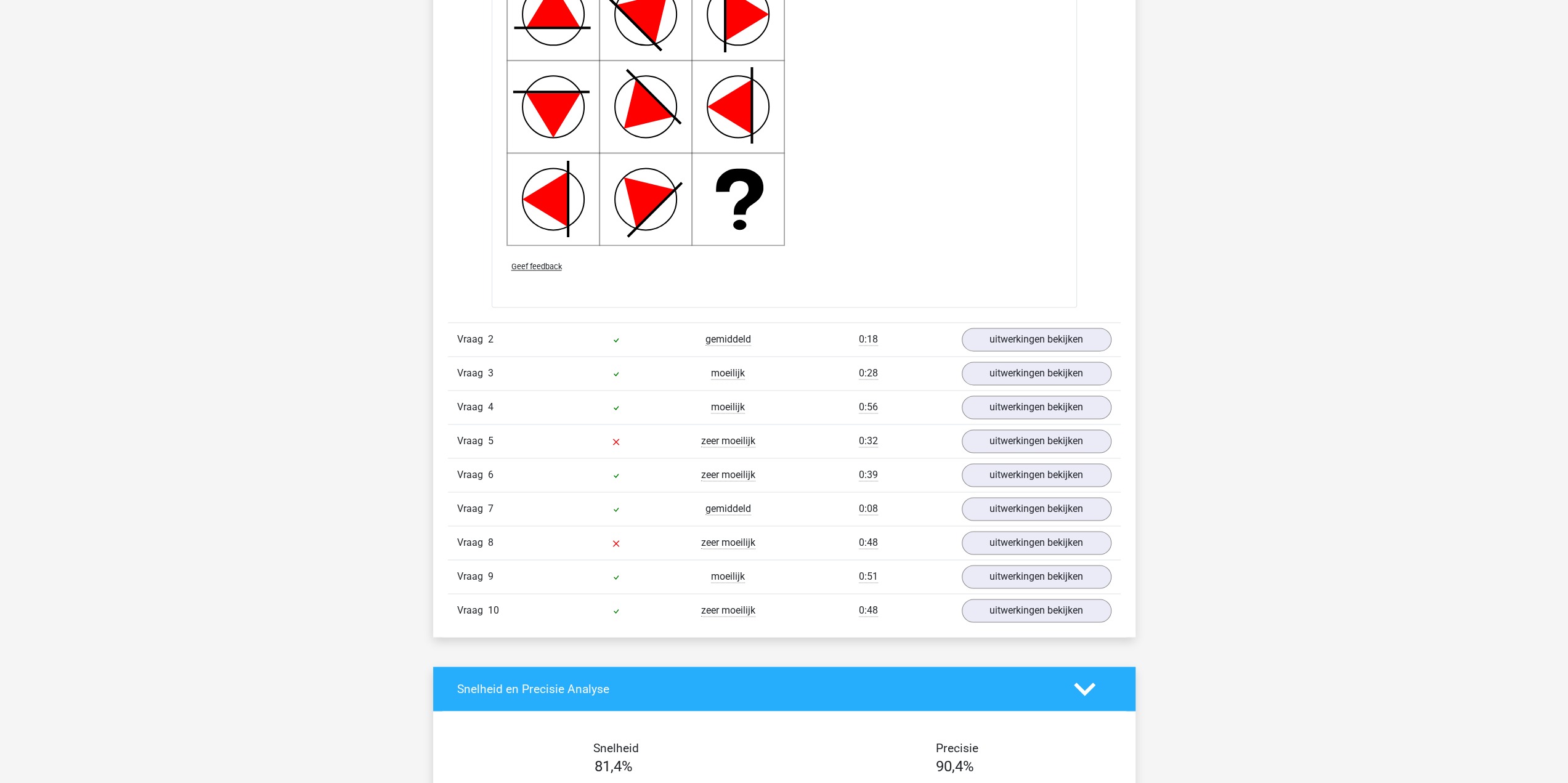
scroll to position [1663, 0]
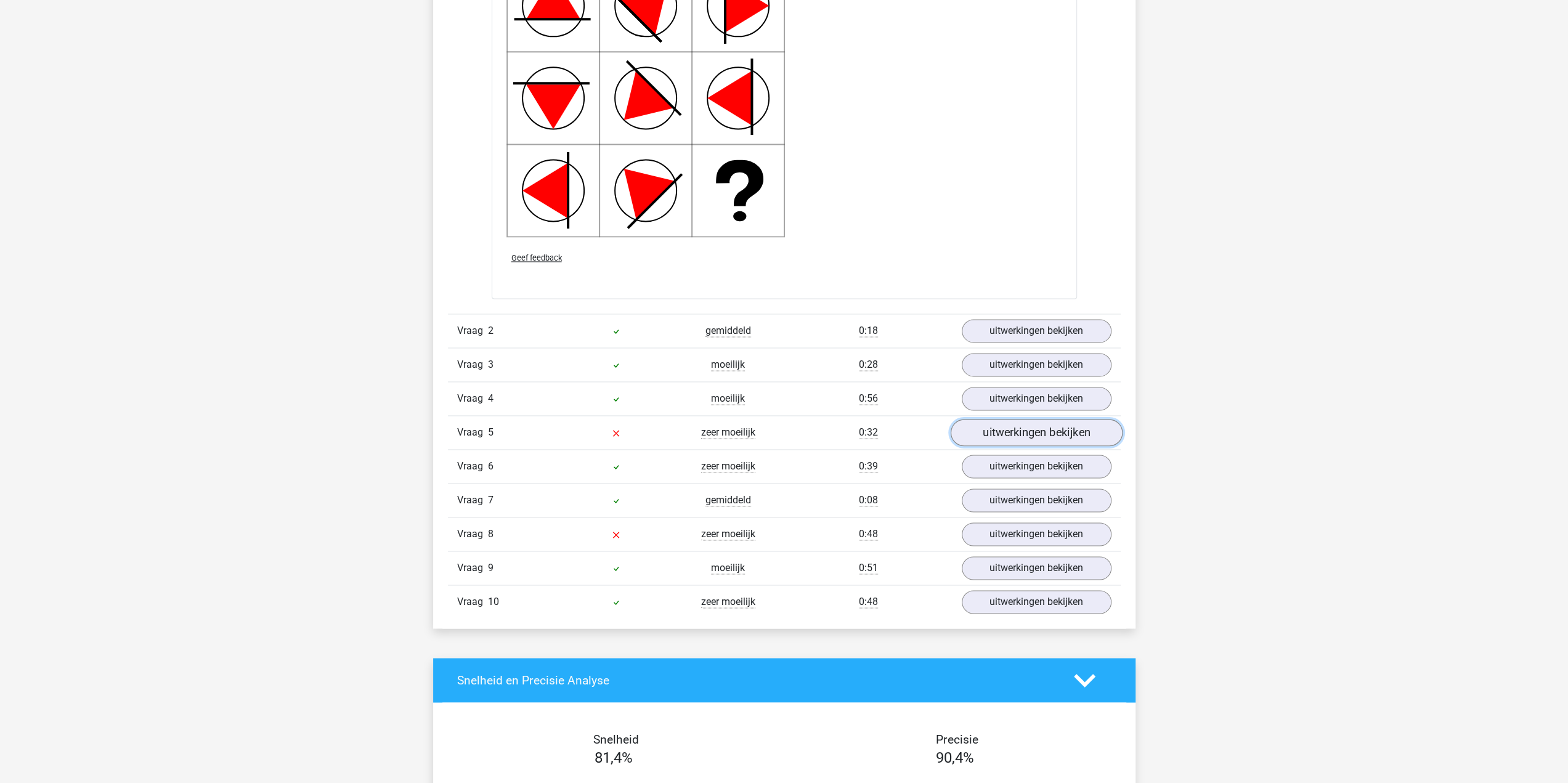
click at [1026, 426] on link "uitwerkingen bekijken" at bounding box center [1035, 432] width 172 height 27
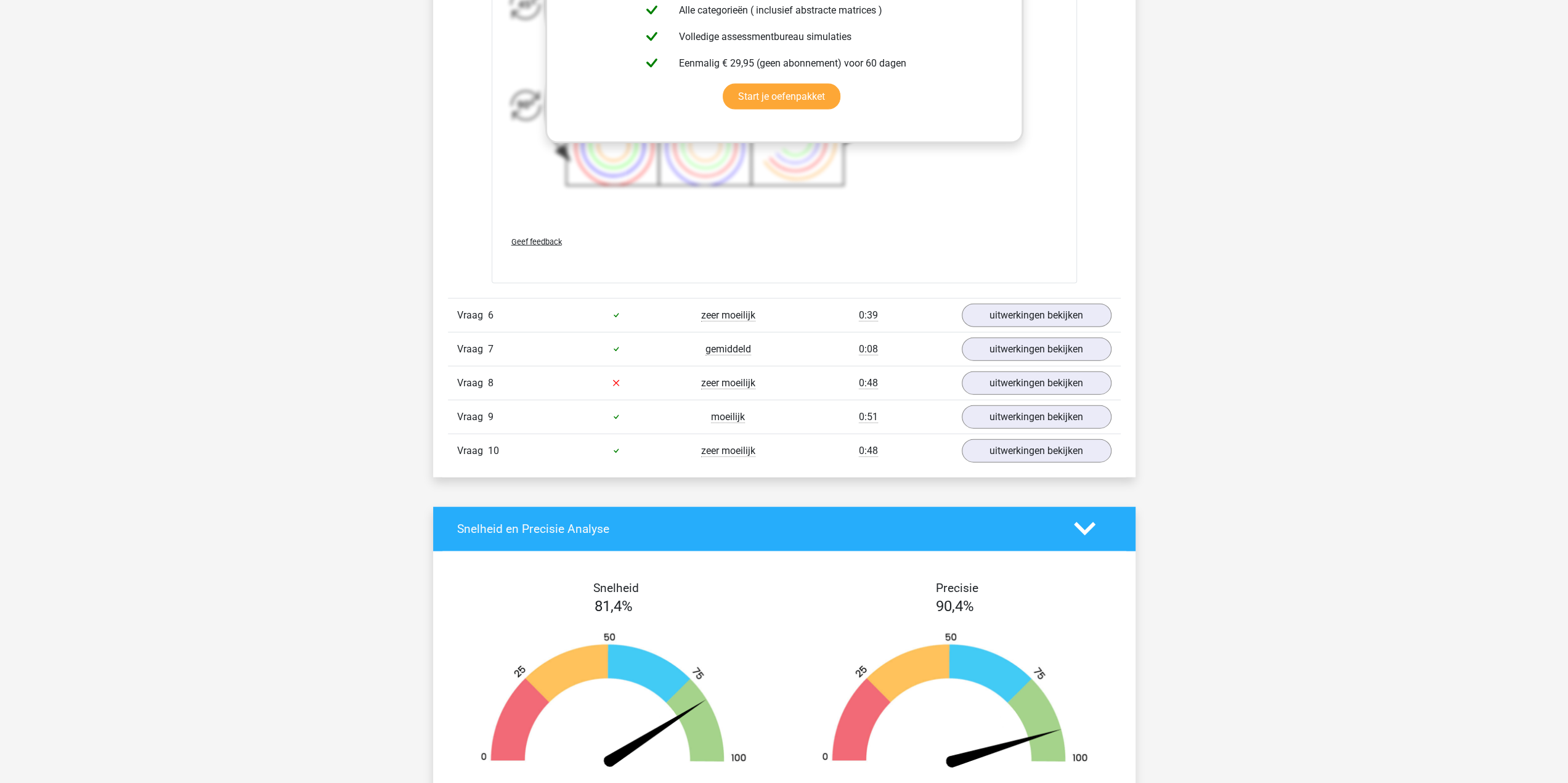
scroll to position [2833, 0]
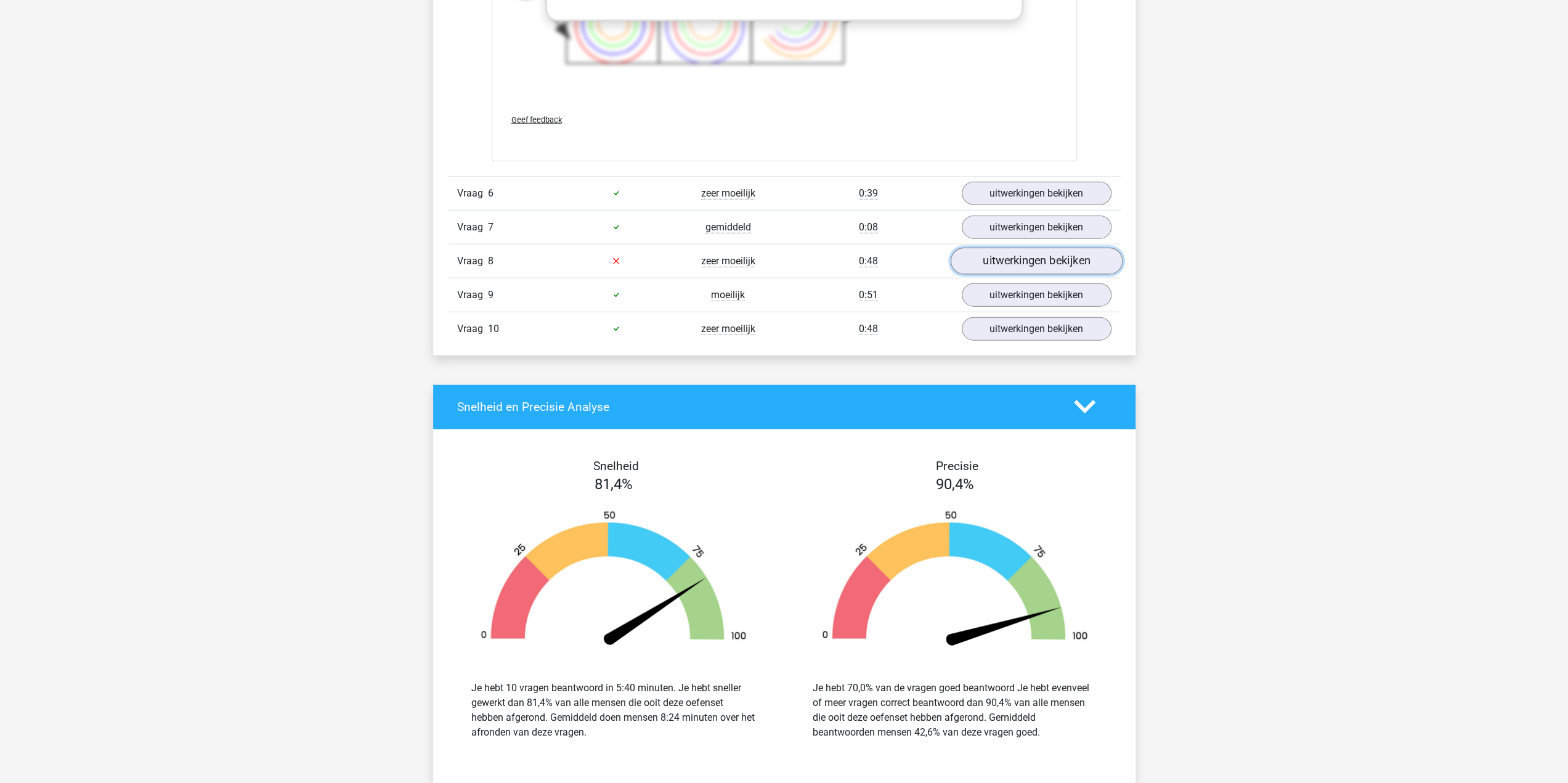
click at [1085, 248] on link "uitwerkingen bekijken" at bounding box center [1035, 261] width 172 height 27
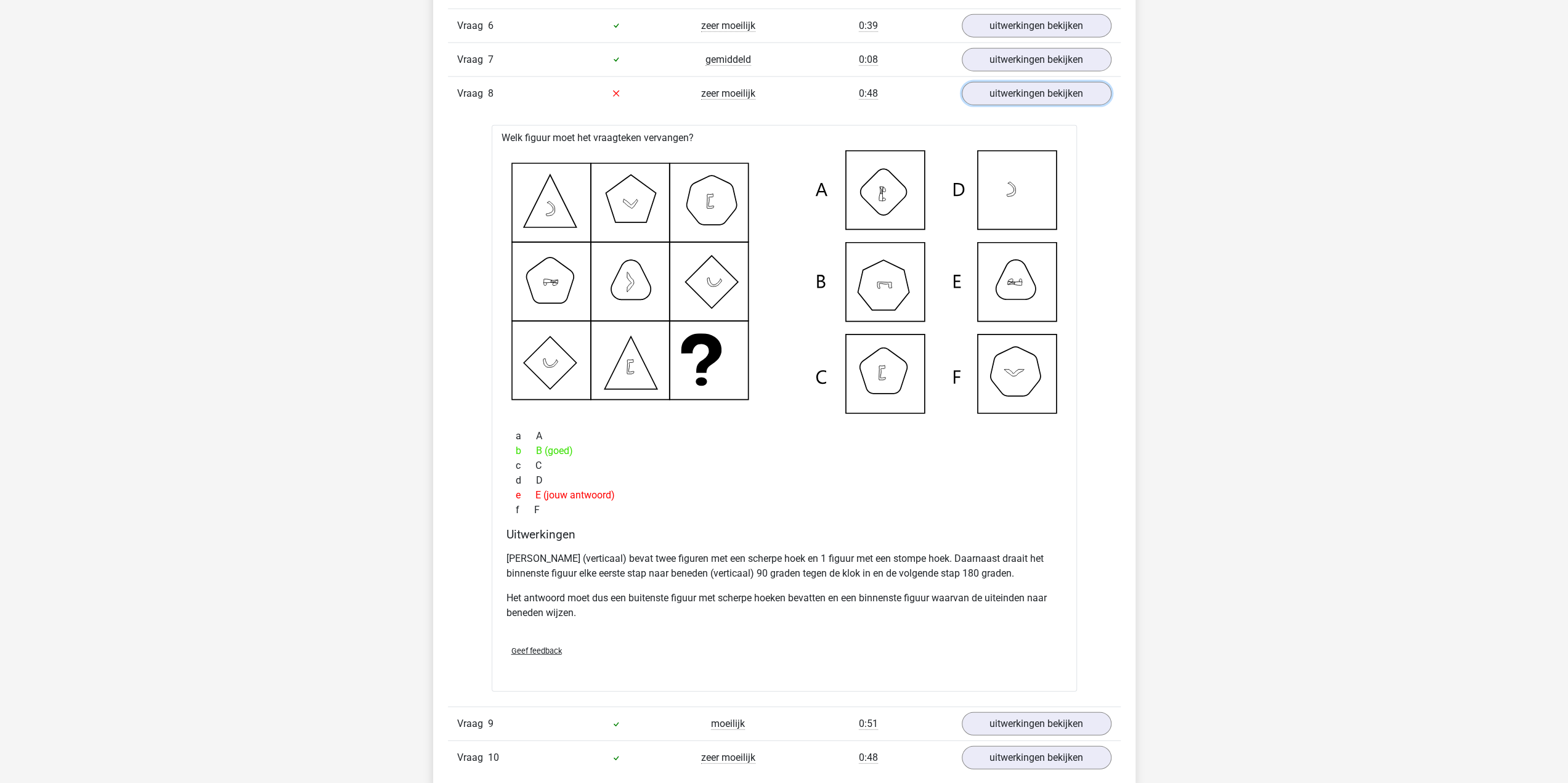
scroll to position [3017, 0]
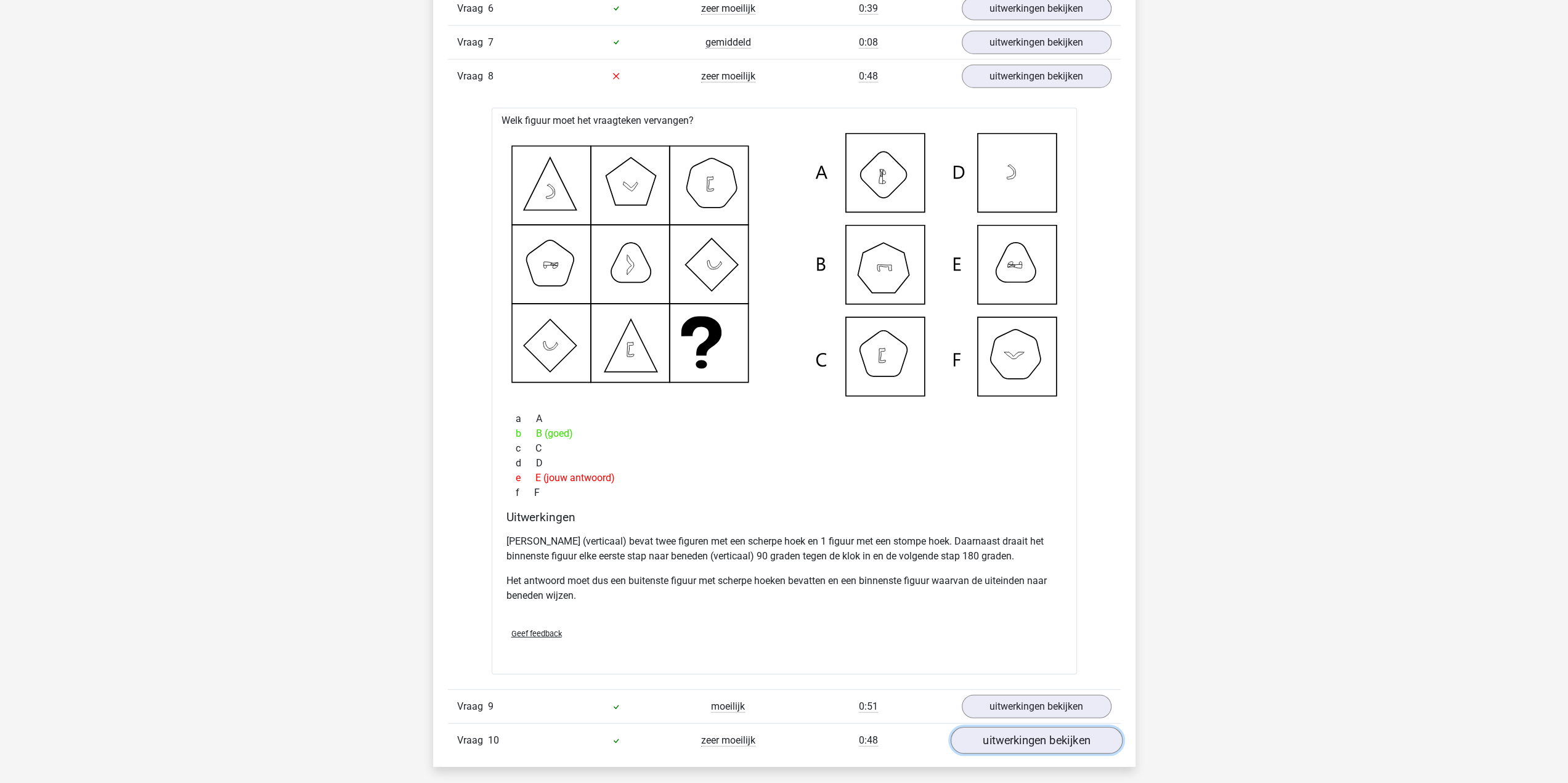
drag, startPoint x: 1040, startPoint y: 736, endPoint x: 1034, endPoint y: 736, distance: 6.0
click at [1040, 736] on link "uitwerkingen bekijken" at bounding box center [1035, 740] width 172 height 27
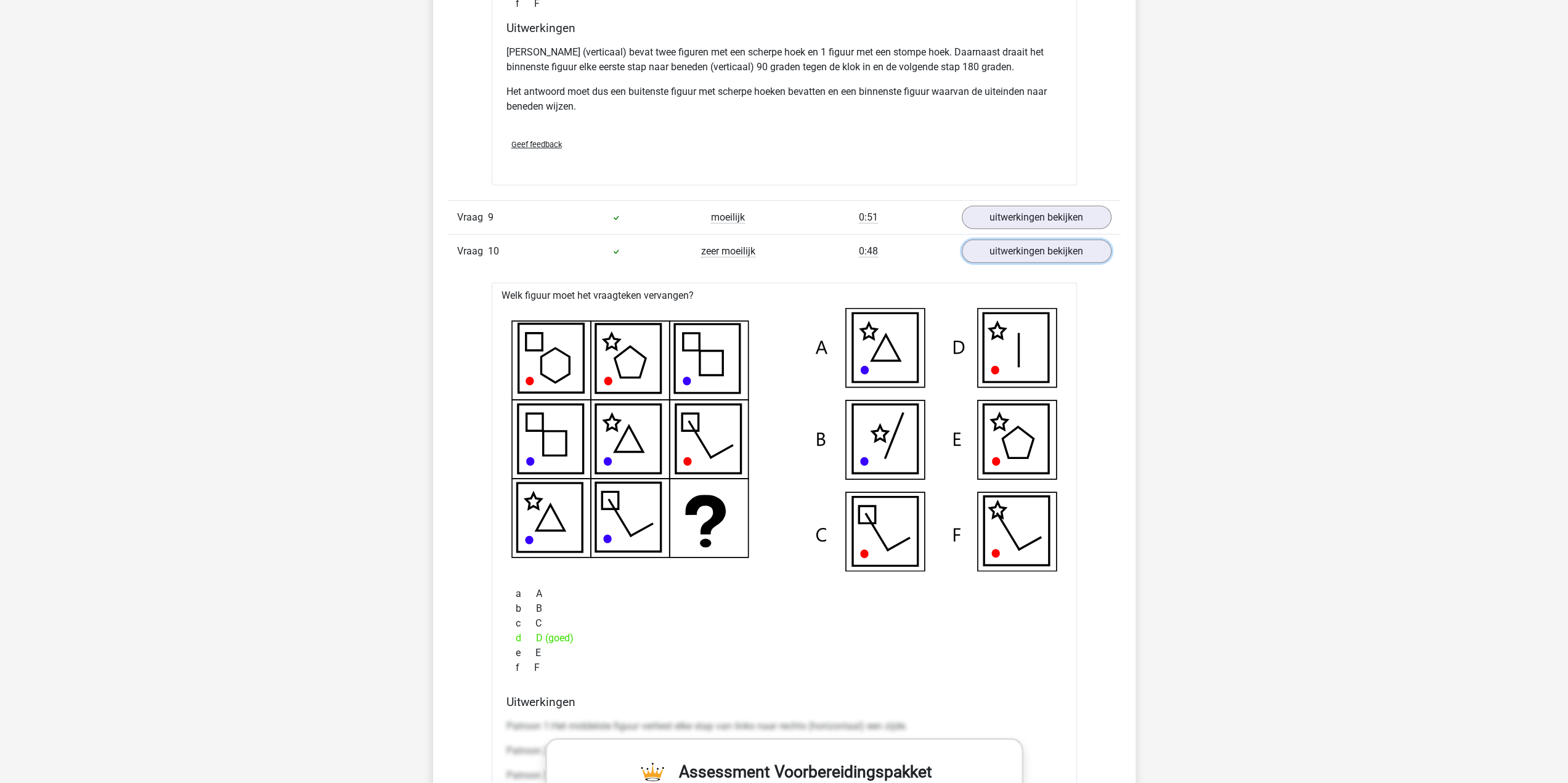
scroll to position [3572, 0]
